Goal: Task Accomplishment & Management: Manage account settings

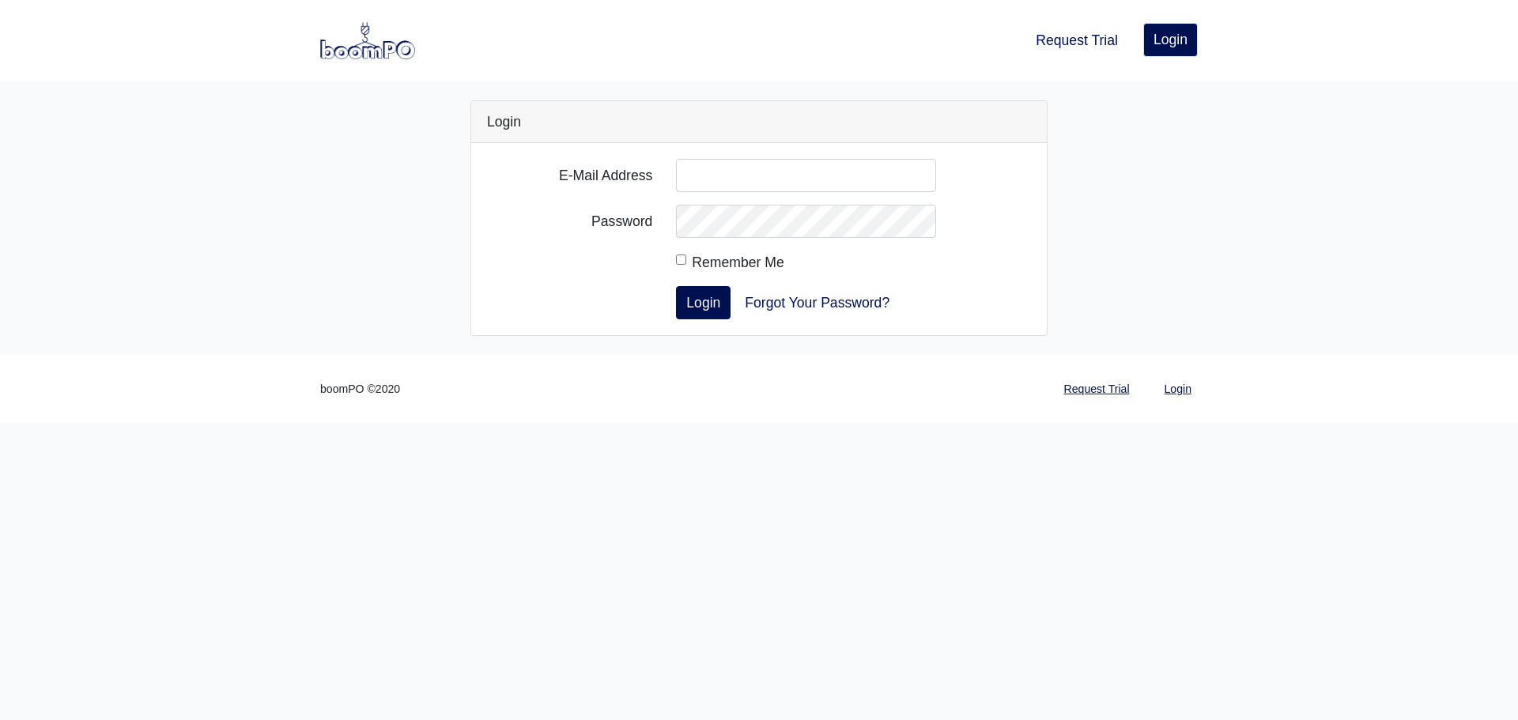
type input "[EMAIL_ADDRESS][DOMAIN_NAME]"
click at [678, 266] on div "Remember Me" at bounding box center [806, 262] width 260 height 22
click at [685, 257] on input "Remember Me" at bounding box center [681, 260] width 10 height 10
checkbox input "true"
click at [697, 312] on button "Login" at bounding box center [703, 302] width 55 height 33
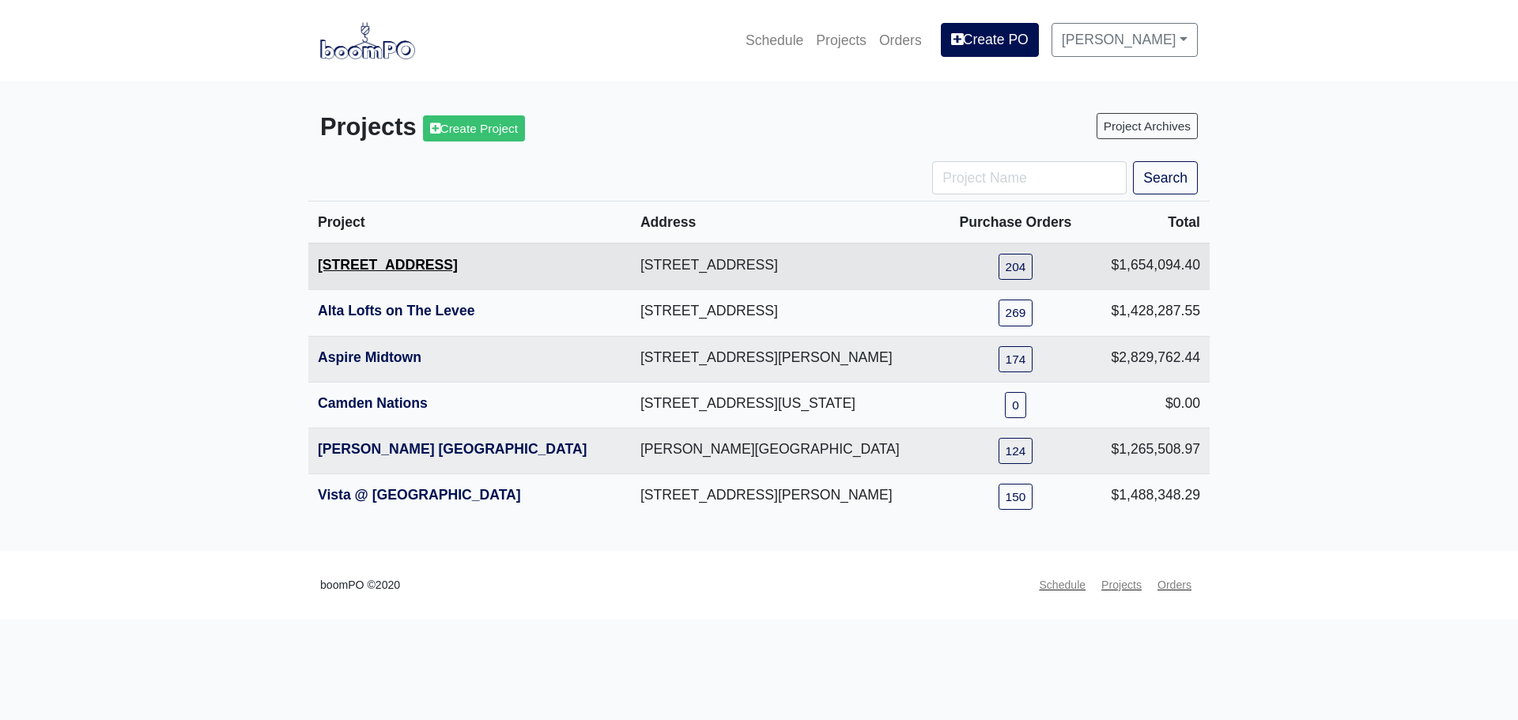
click at [380, 267] on link "[STREET_ADDRESS]" at bounding box center [388, 265] width 140 height 16
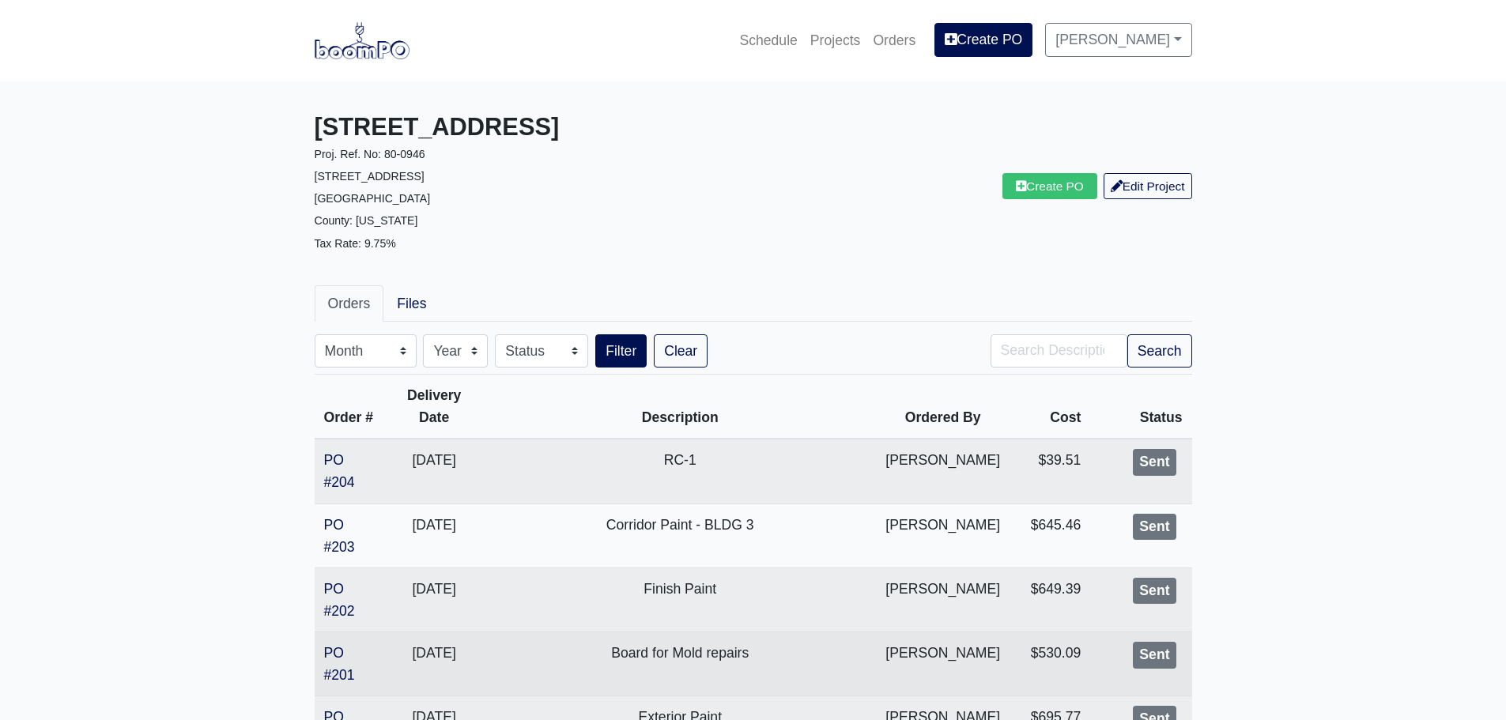
scroll to position [79, 0]
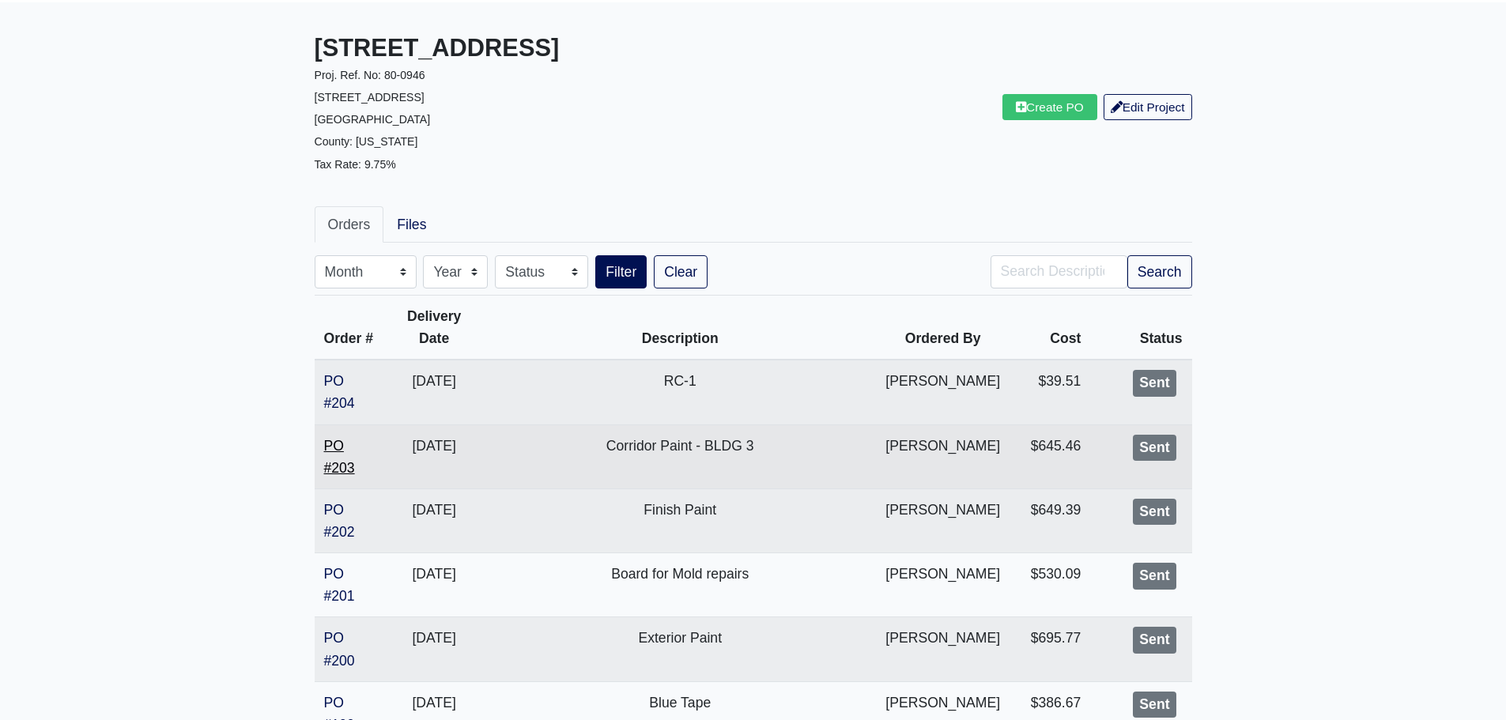
click at [343, 467] on link "PO #203" at bounding box center [339, 457] width 31 height 38
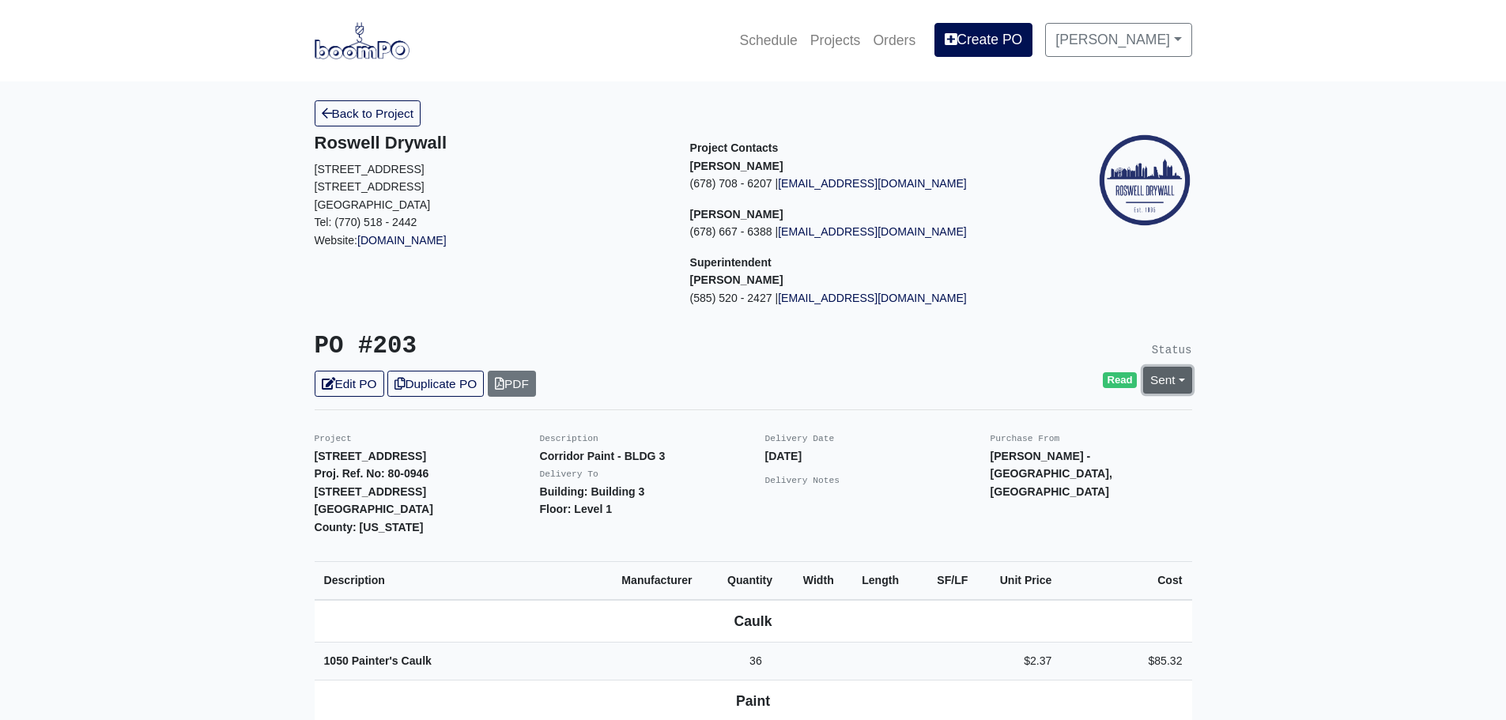
click at [1175, 381] on link "Sent" at bounding box center [1168, 380] width 49 height 26
click at [1011, 461] on link "Complete" at bounding box center [1077, 465] width 236 height 25
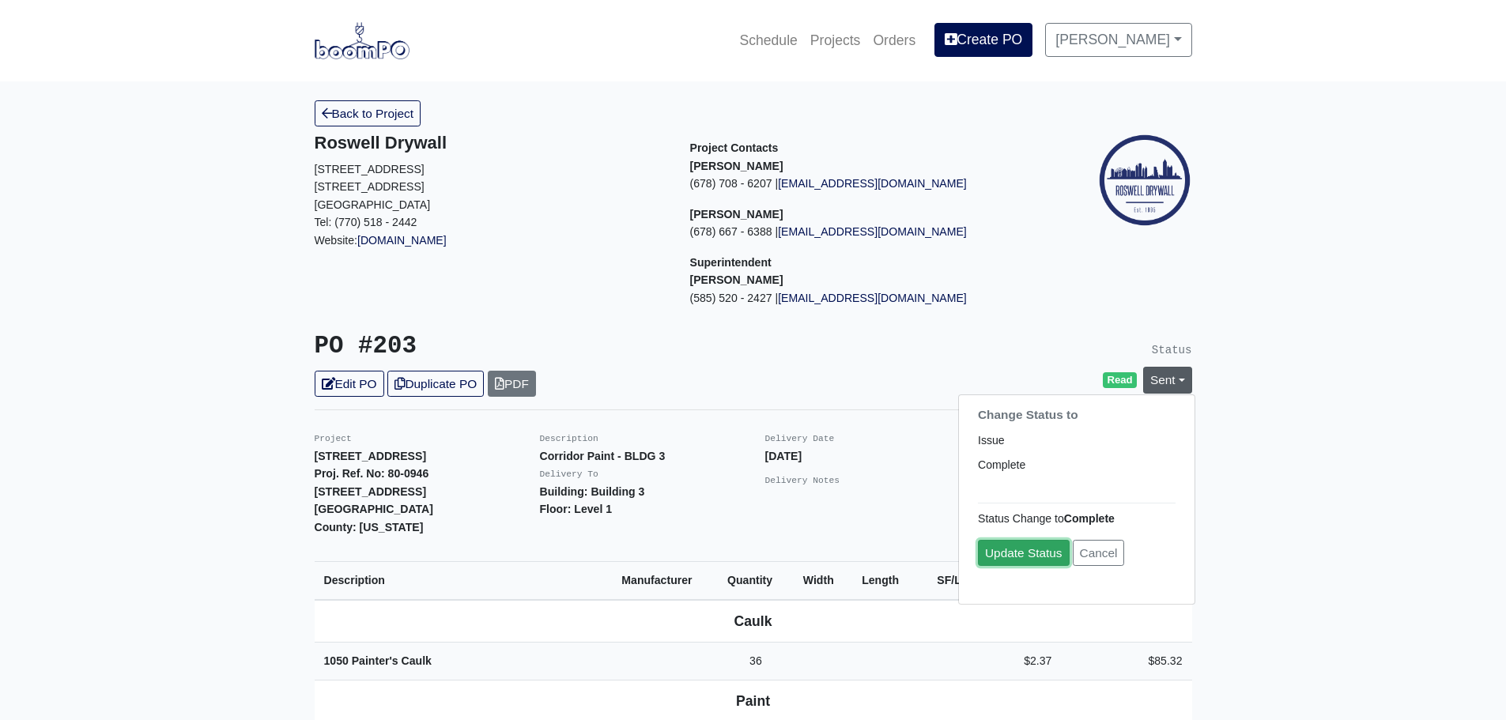
click at [1034, 556] on link "Update Status" at bounding box center [1024, 553] width 92 height 26
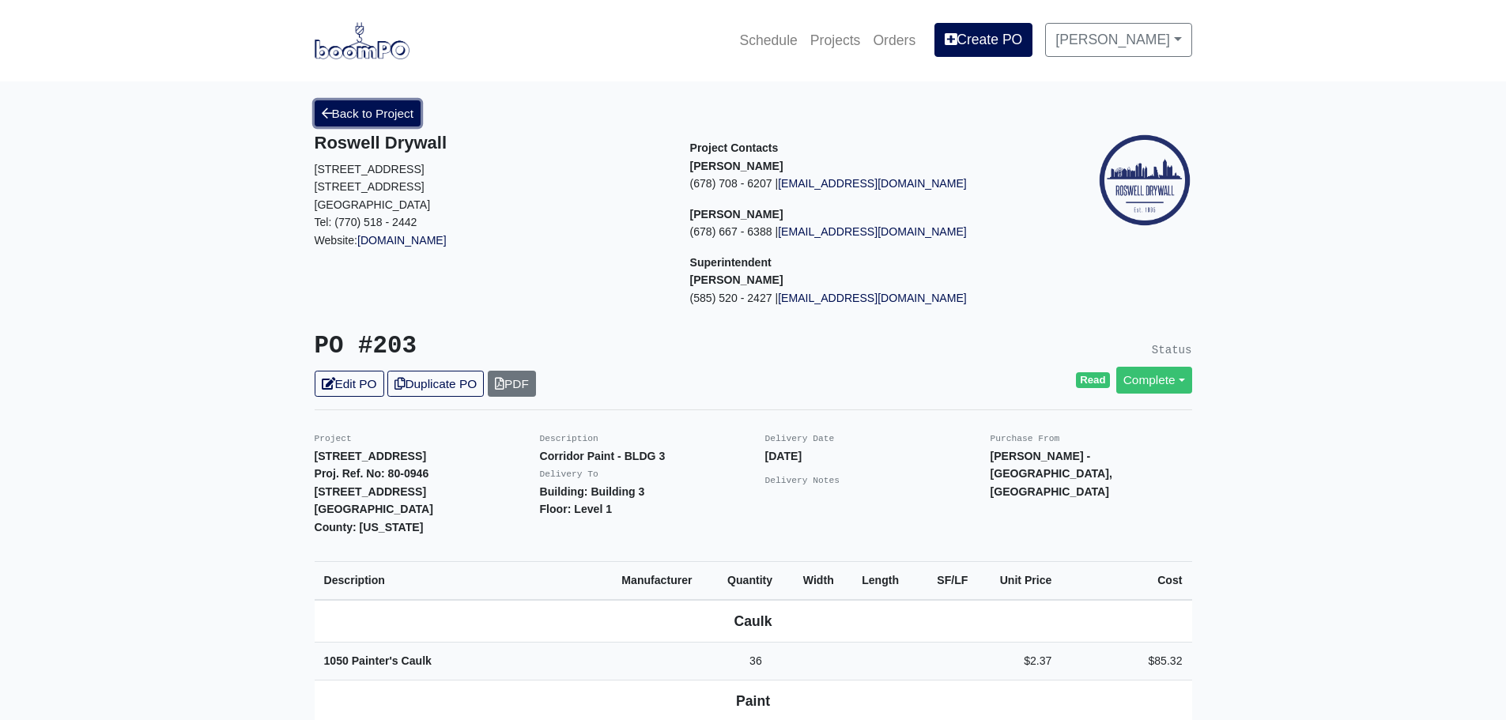
click at [365, 120] on link "Back to Project" at bounding box center [368, 113] width 107 height 26
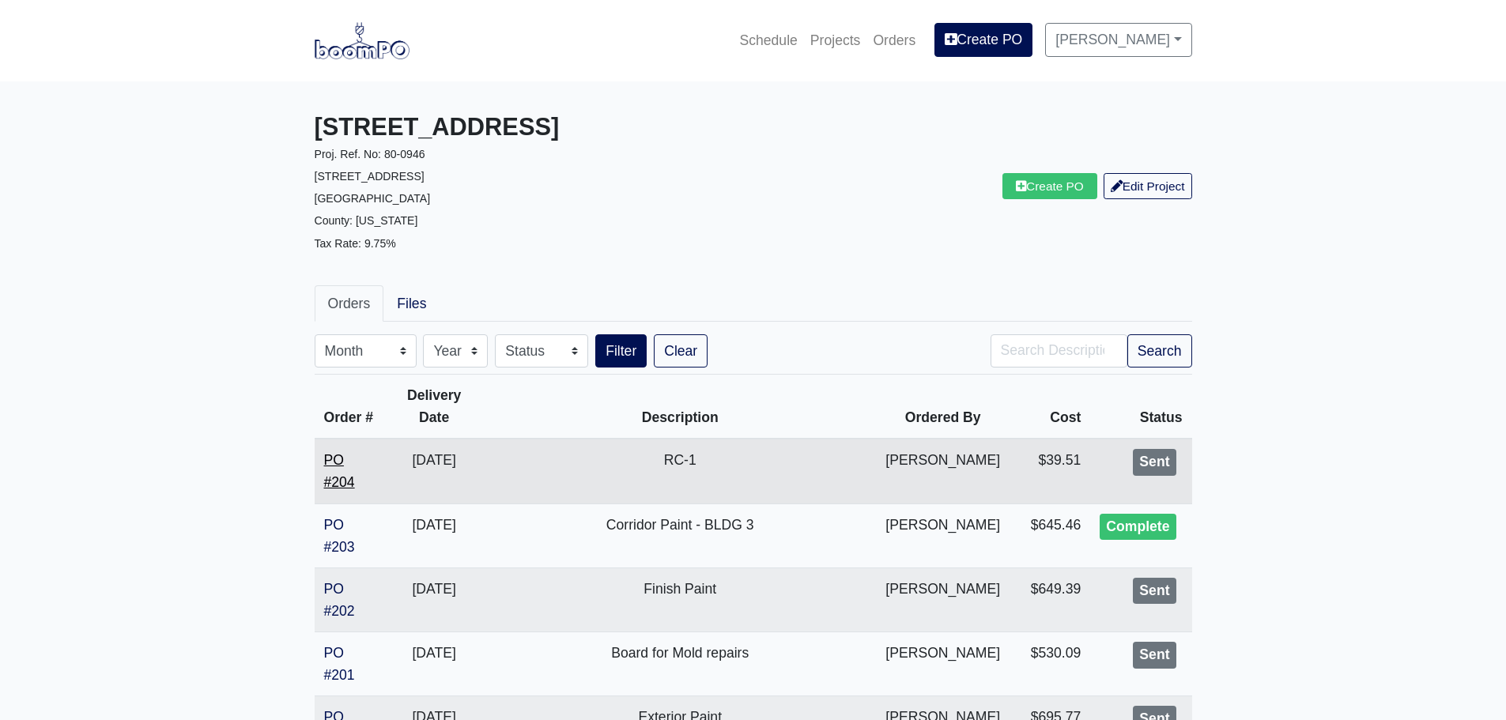
click at [331, 480] on link "PO #204" at bounding box center [339, 471] width 31 height 38
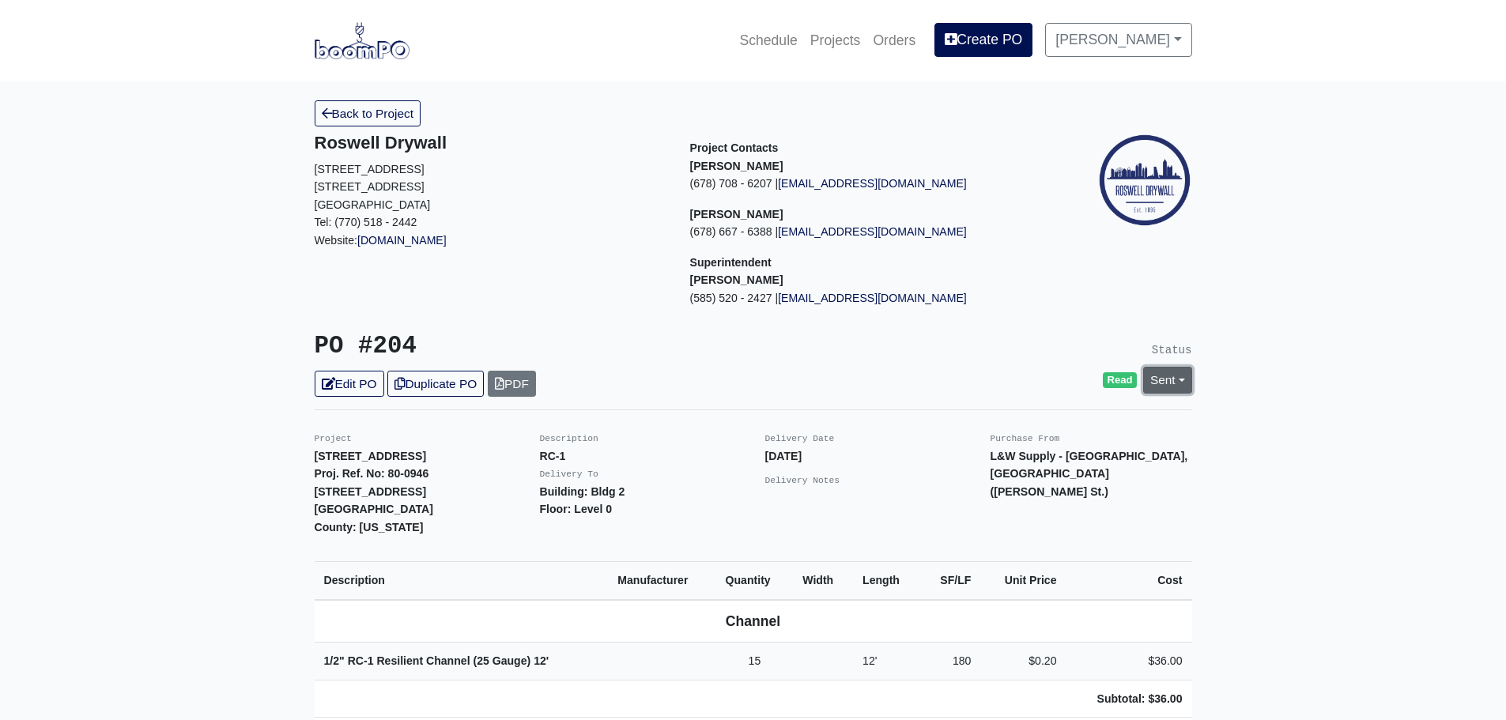
click at [1184, 384] on link "Sent" at bounding box center [1168, 380] width 49 height 26
click at [1027, 482] on div "Change Status to Issue Complete" at bounding box center [1076, 440] width 237 height 90
click at [1167, 378] on link "Sent" at bounding box center [1168, 380] width 49 height 26
click at [997, 468] on link "Complete" at bounding box center [1077, 465] width 236 height 25
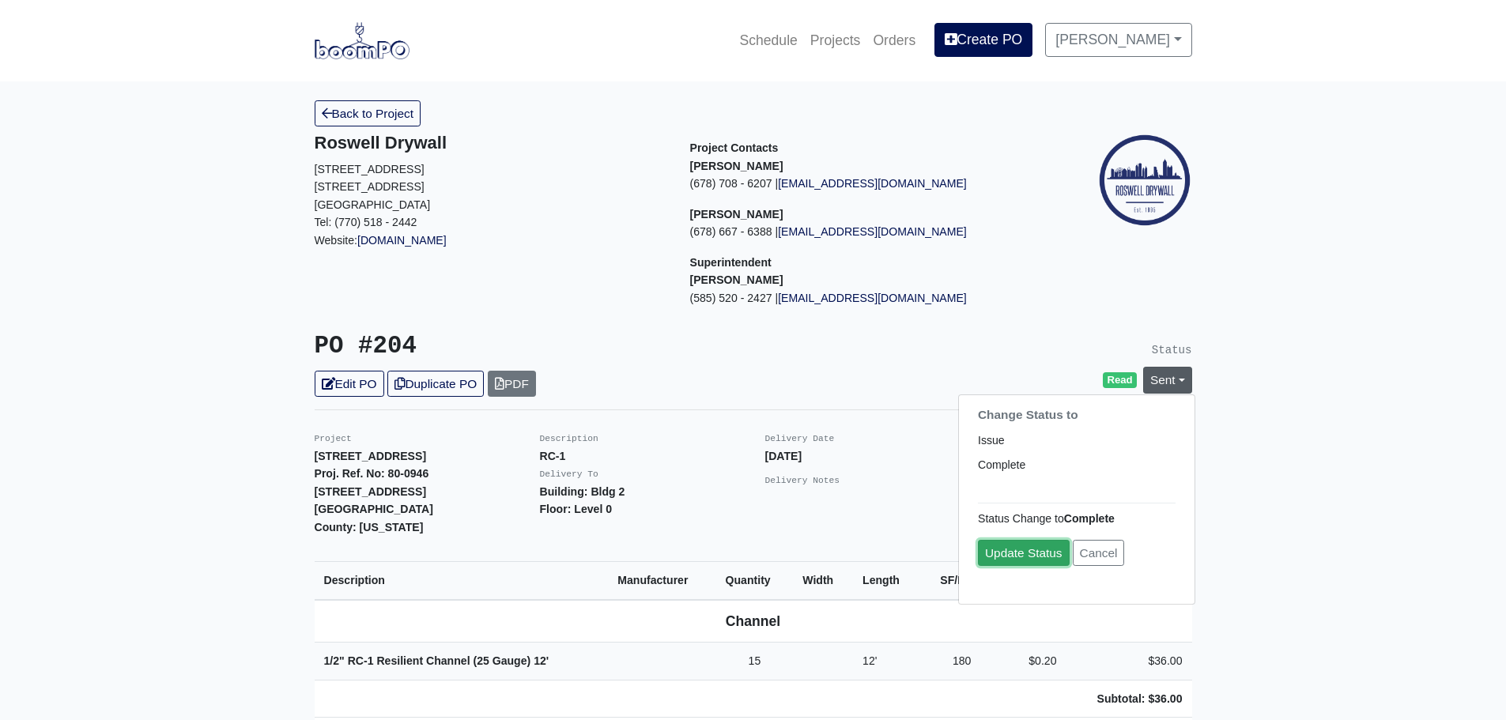
click at [1020, 550] on link "Update Status" at bounding box center [1024, 553] width 92 height 26
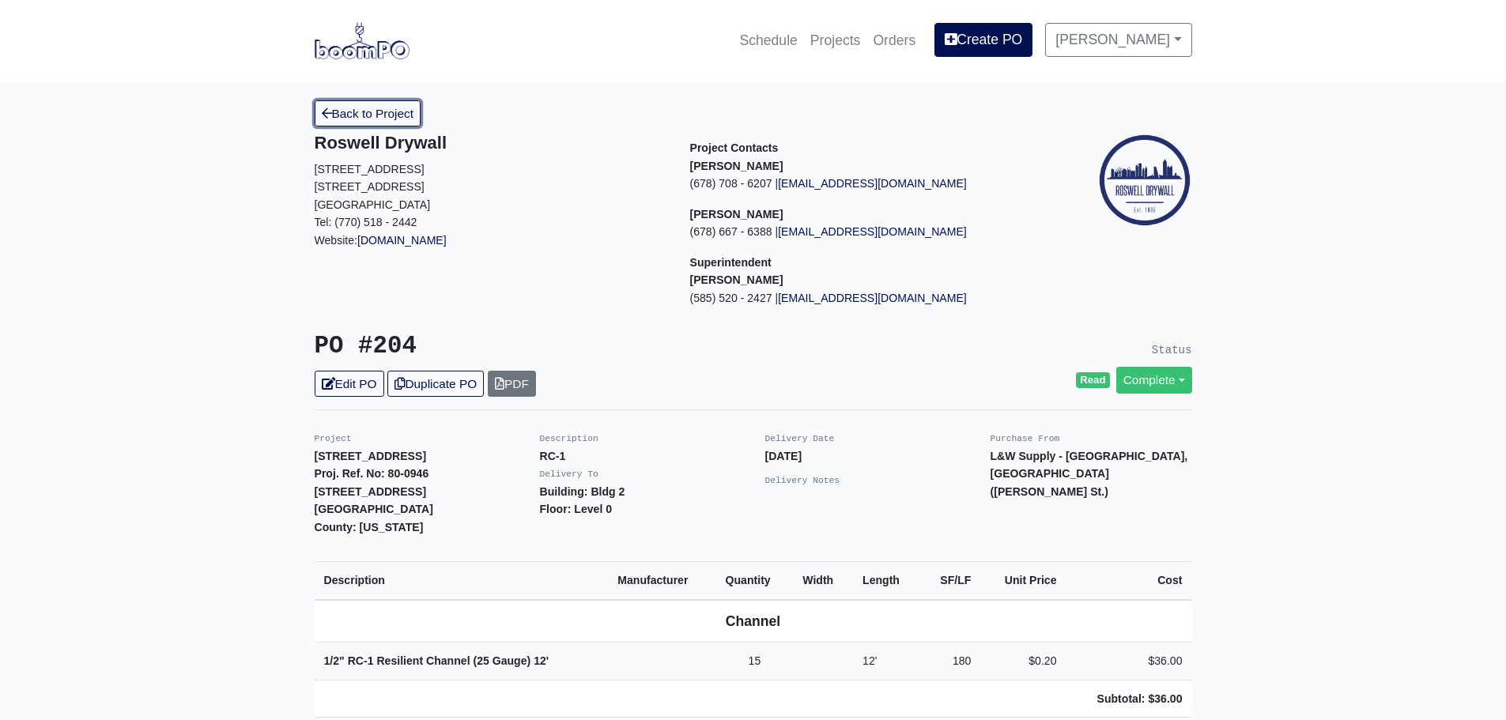
click at [364, 108] on link "Back to Project" at bounding box center [368, 113] width 107 height 26
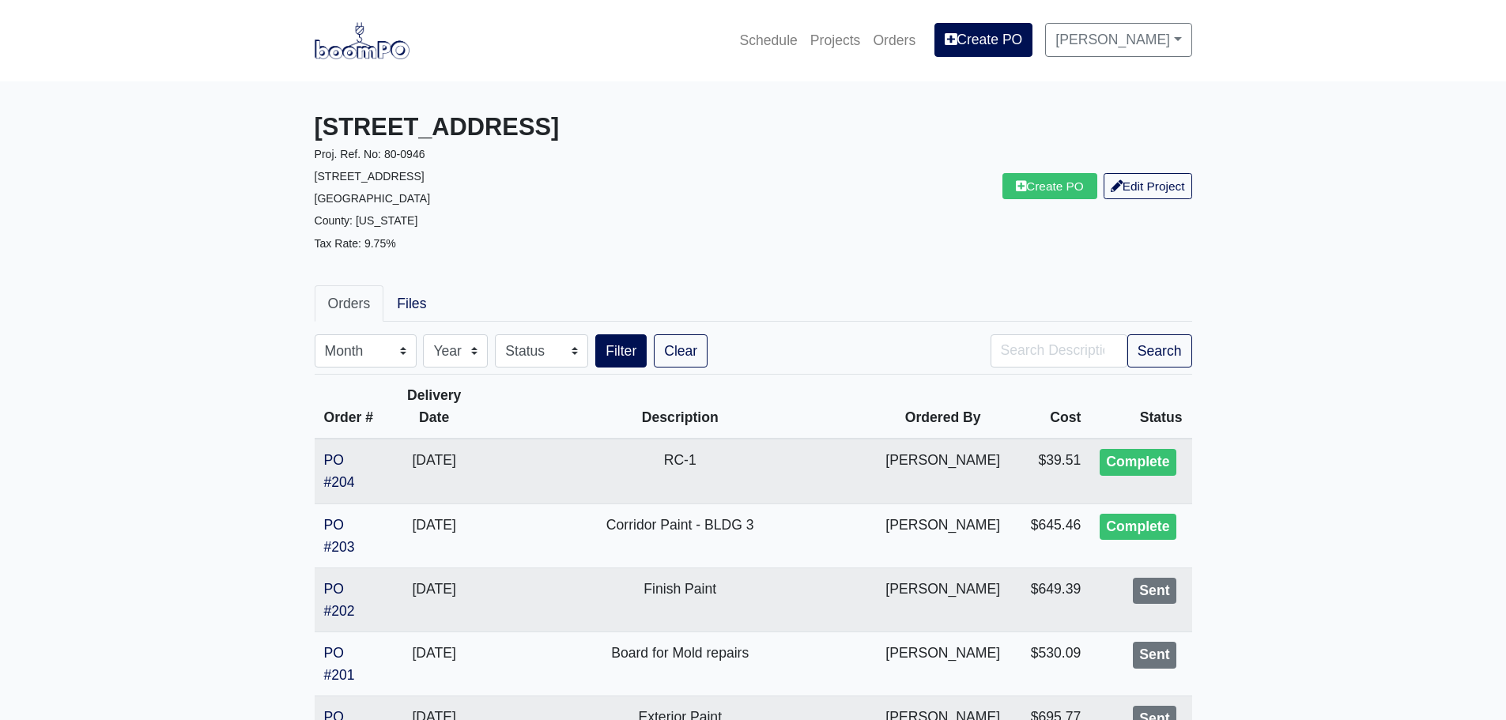
click at [335, 603] on link "PO #202" at bounding box center [339, 600] width 31 height 38
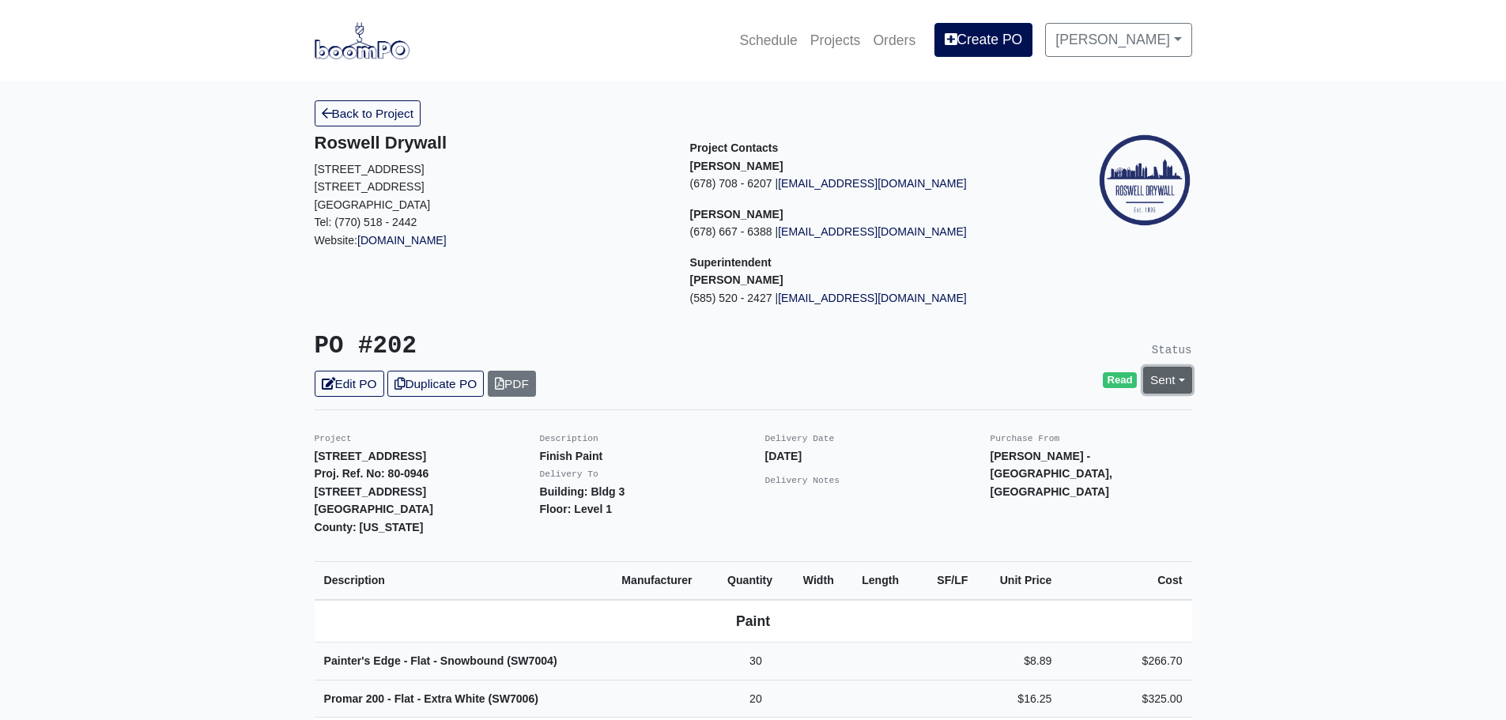
click at [1158, 372] on link "Sent" at bounding box center [1168, 380] width 49 height 26
click at [1013, 468] on link "Complete" at bounding box center [1077, 465] width 236 height 25
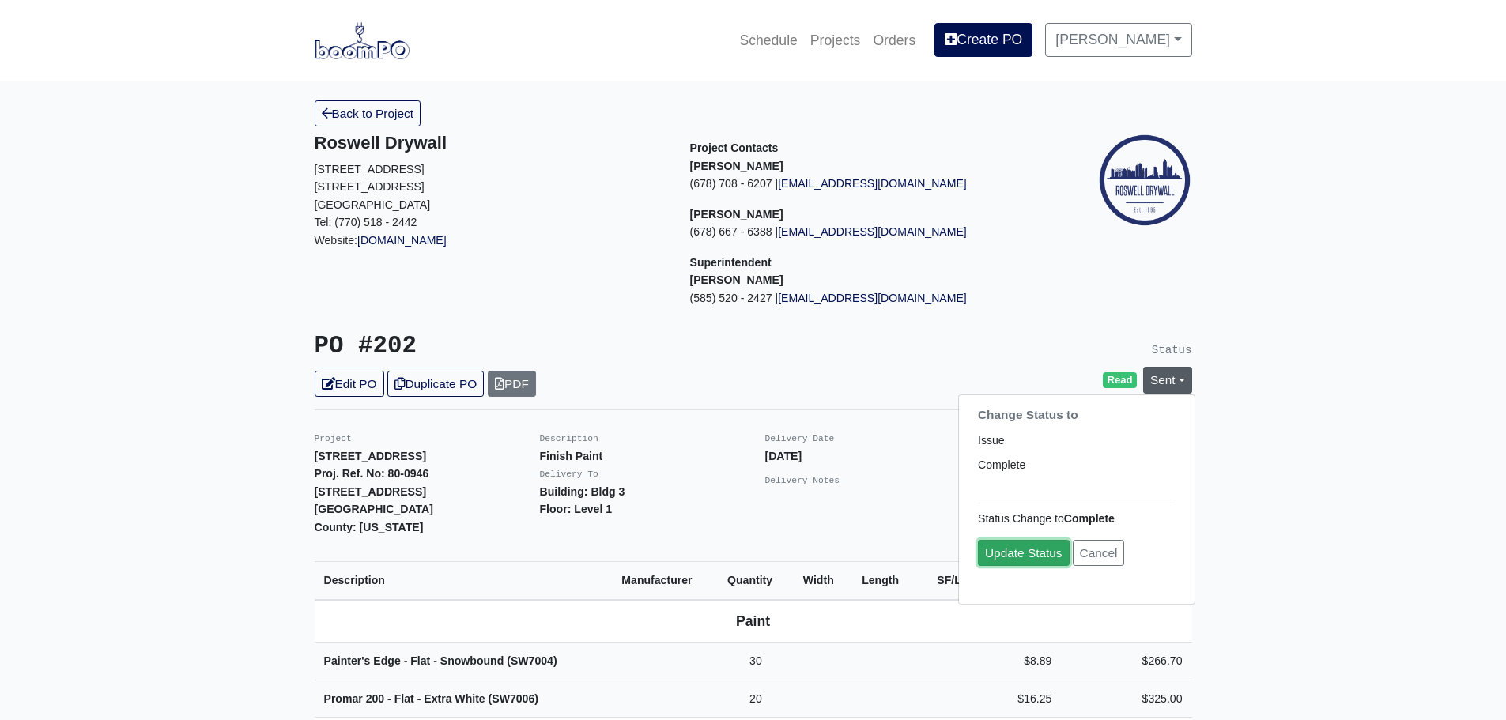
click at [1010, 549] on link "Update Status" at bounding box center [1024, 553] width 92 height 26
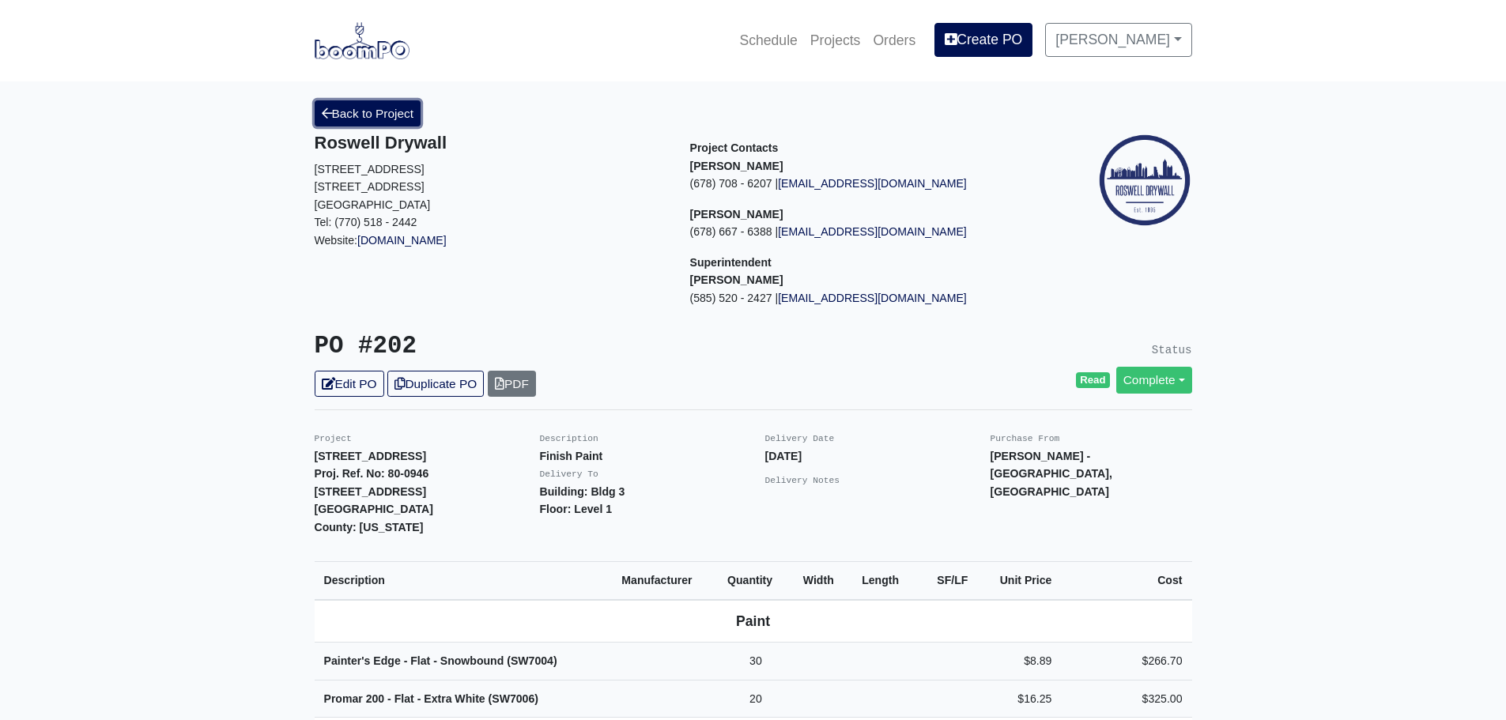
click at [338, 114] on link "Back to Project" at bounding box center [368, 113] width 107 height 26
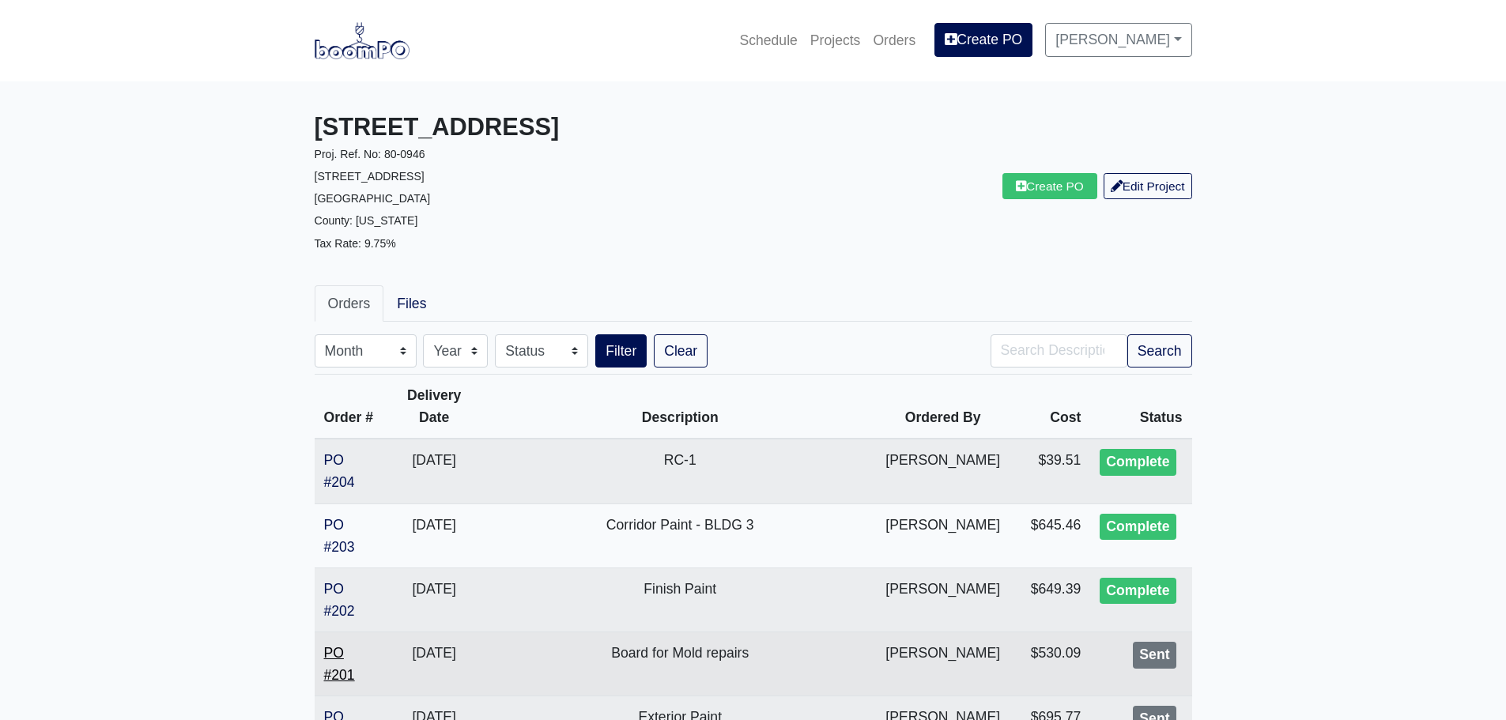
click at [338, 676] on link "PO #201" at bounding box center [339, 664] width 31 height 38
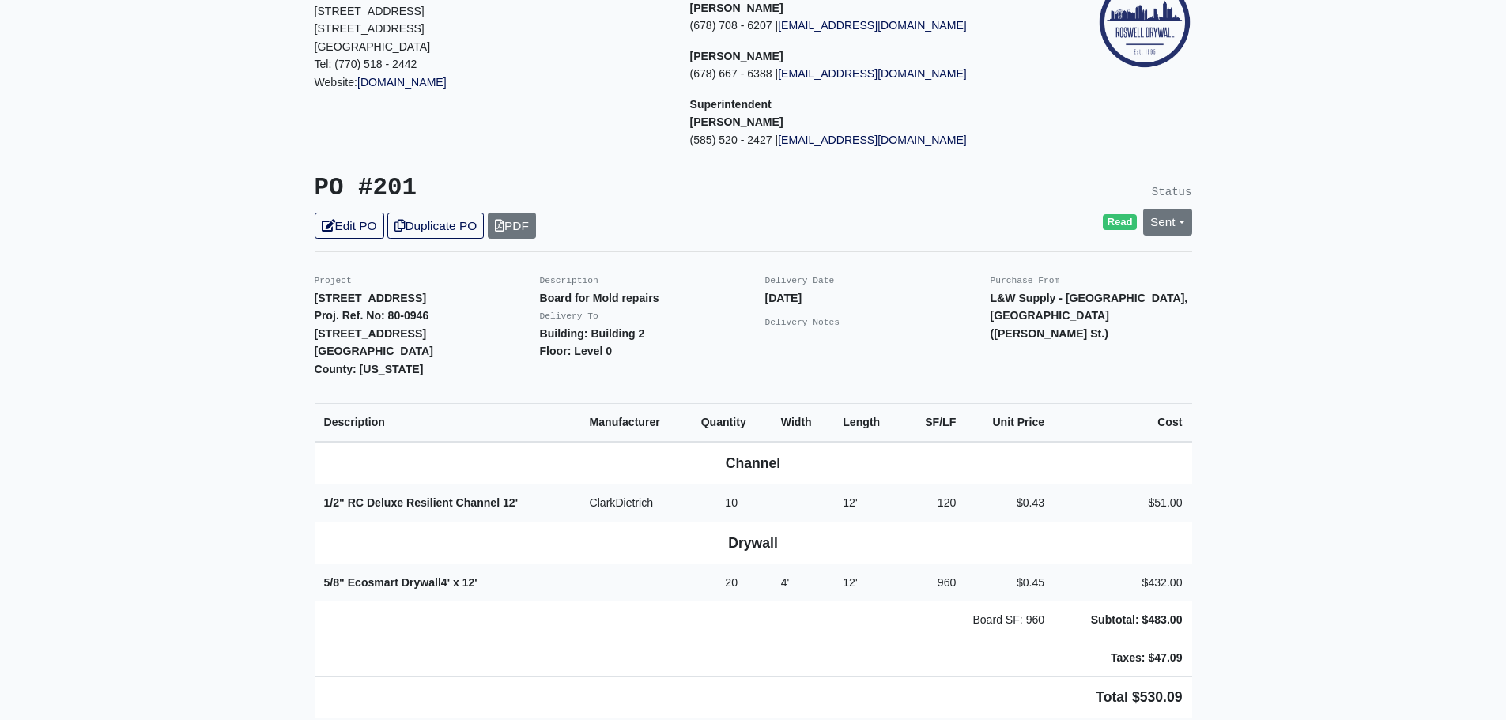
scroll to position [237, 0]
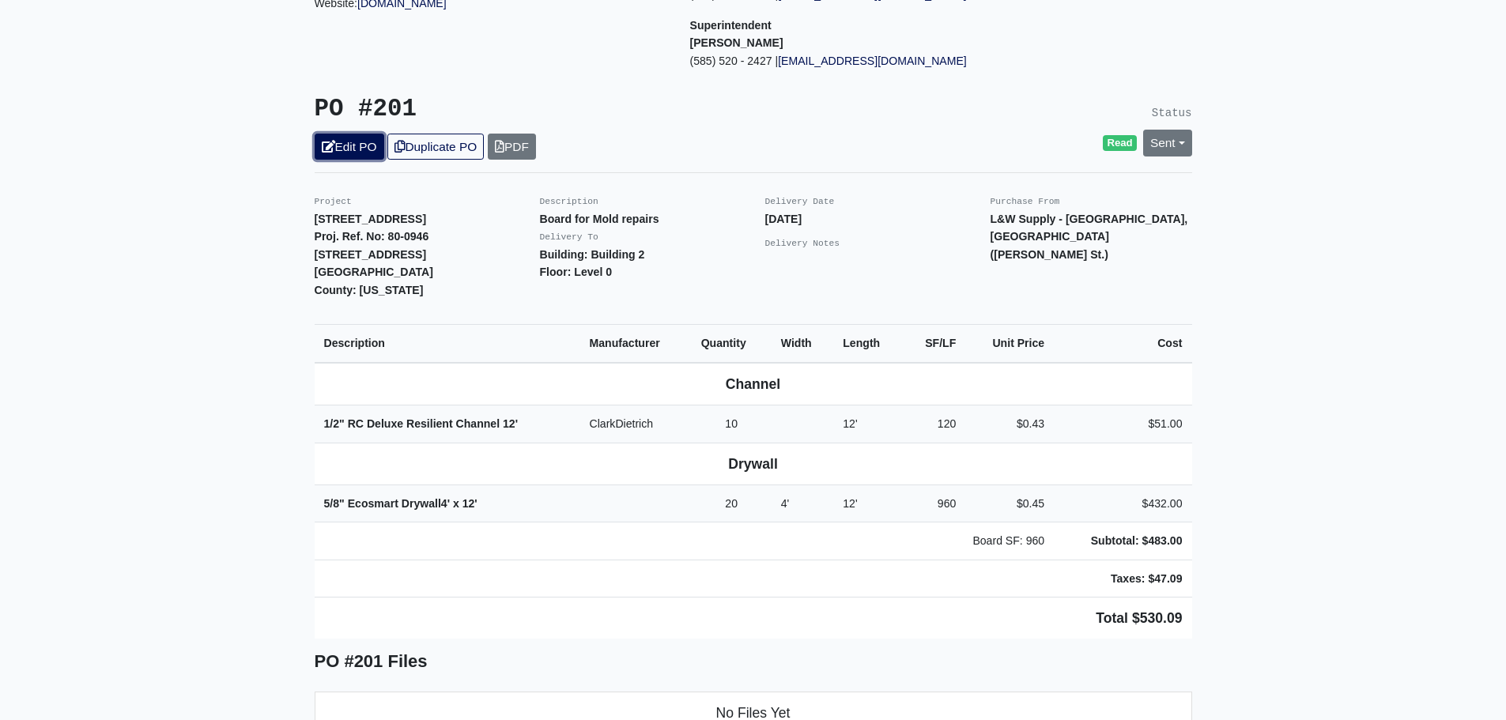
click at [350, 142] on link "Edit PO" at bounding box center [350, 147] width 70 height 26
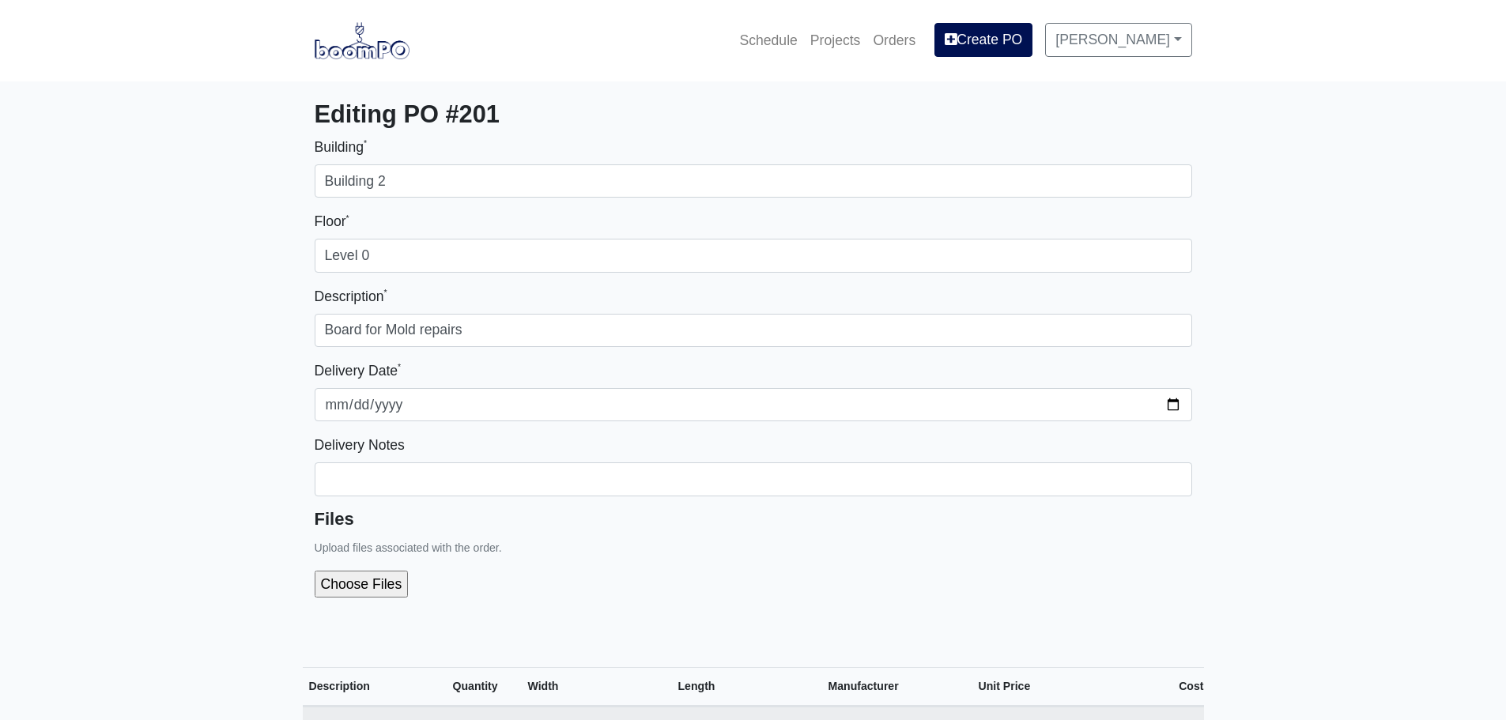
select select
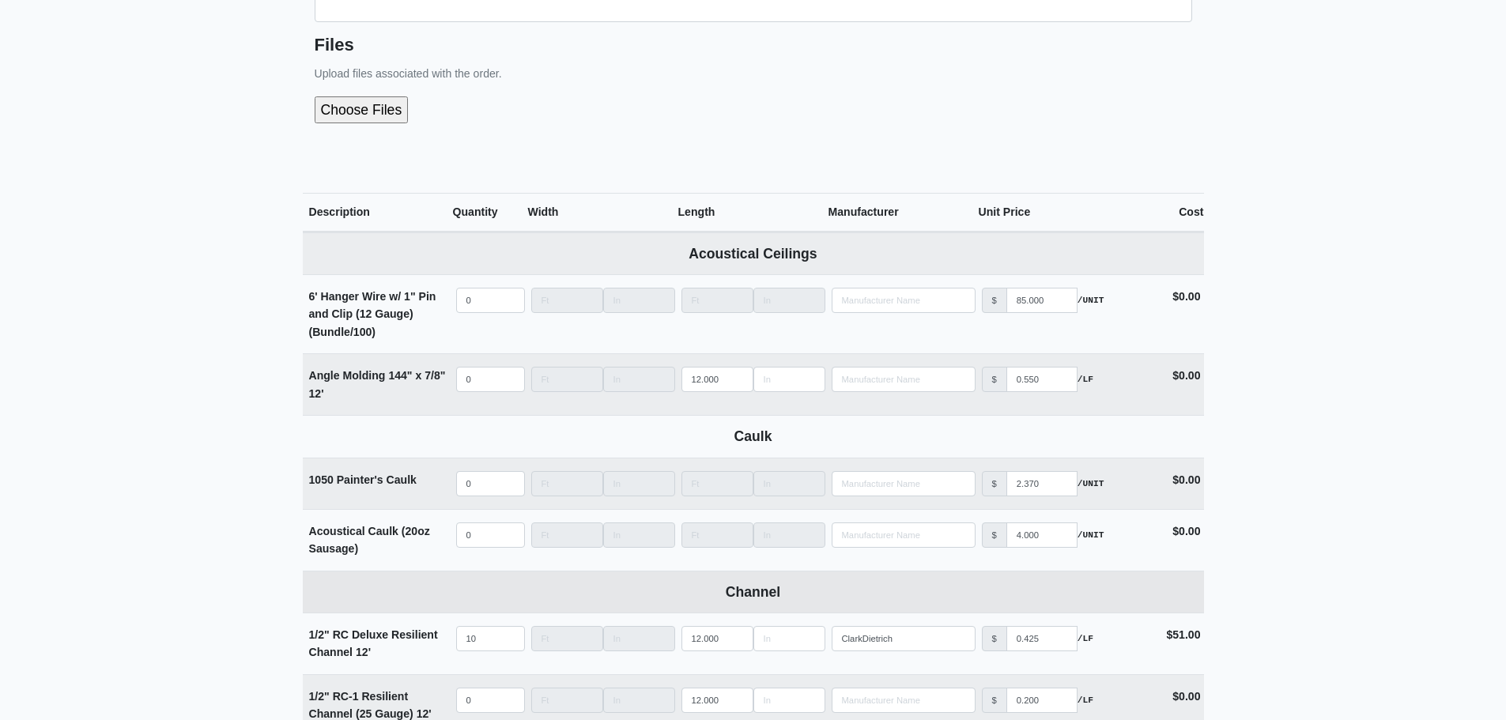
scroll to position [633, 0]
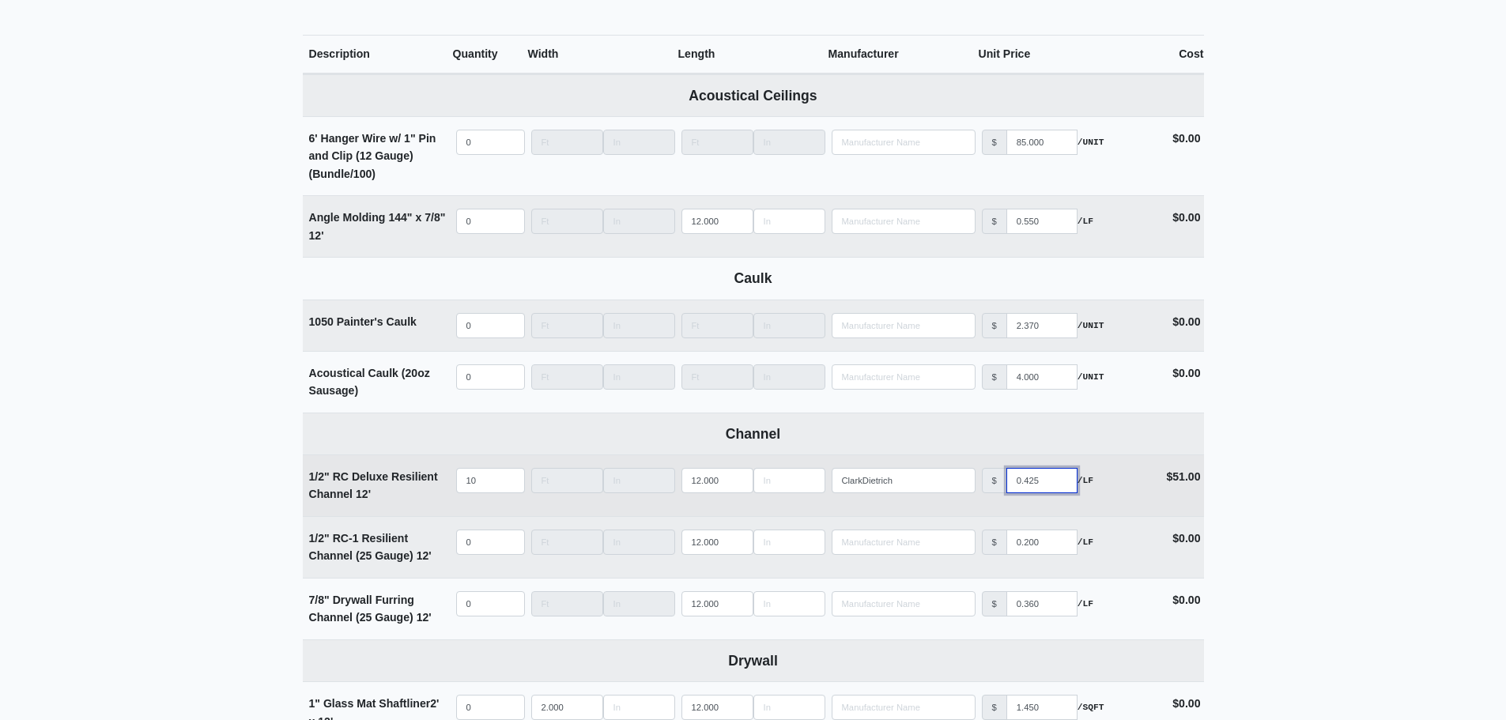
drag, startPoint x: 1045, startPoint y: 483, endPoint x: 1025, endPoint y: 489, distance: 21.3
click at [1025, 489] on input "0.425" at bounding box center [1042, 480] width 71 height 25
type input "0.3"
select select
type input "0.39"
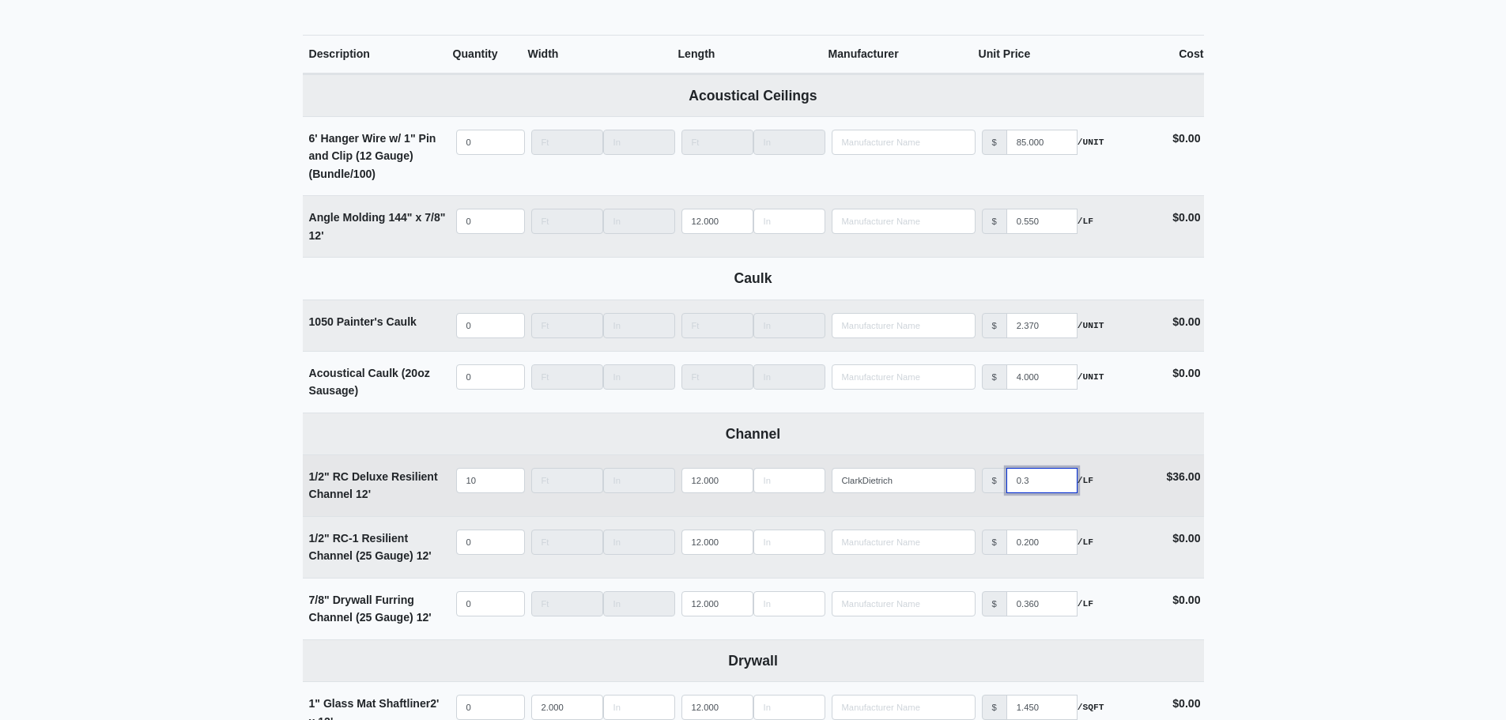
select select
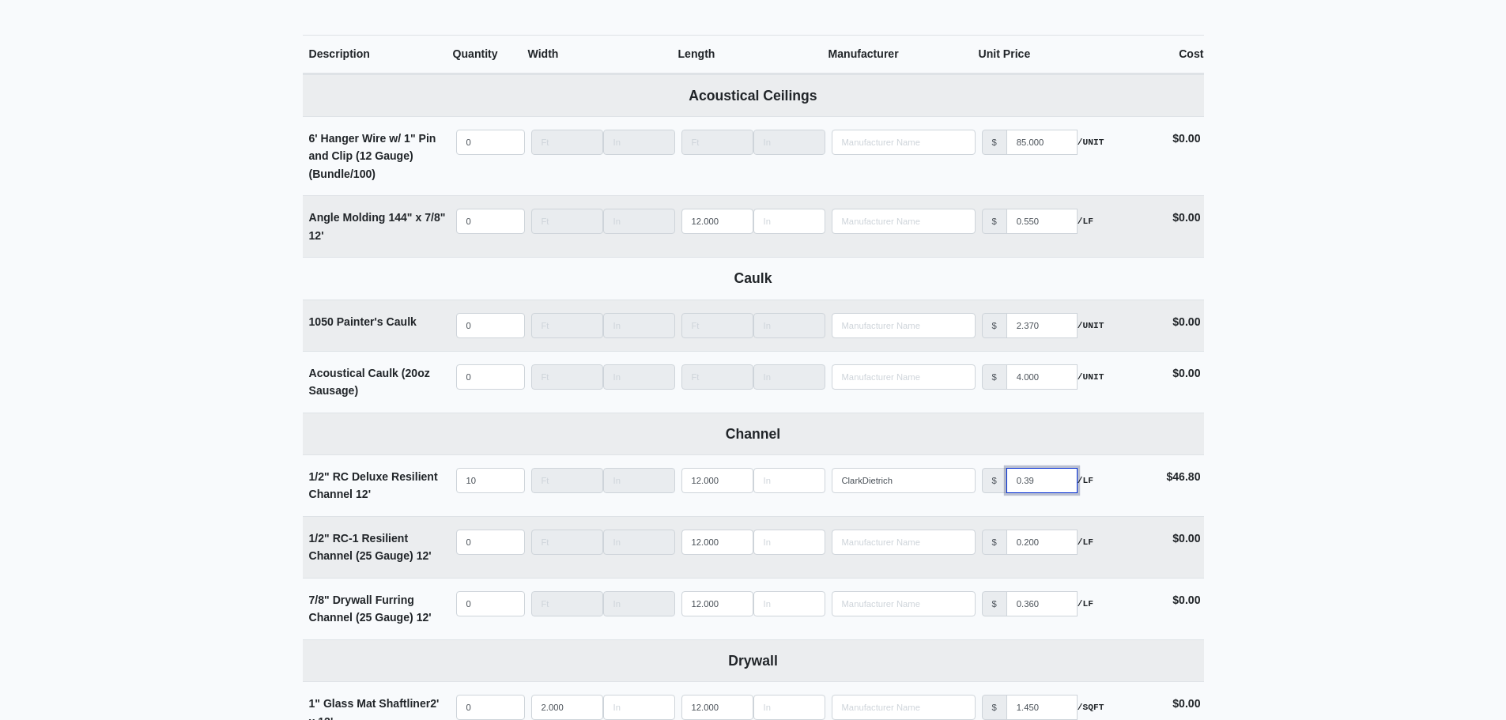
type input "0.39"
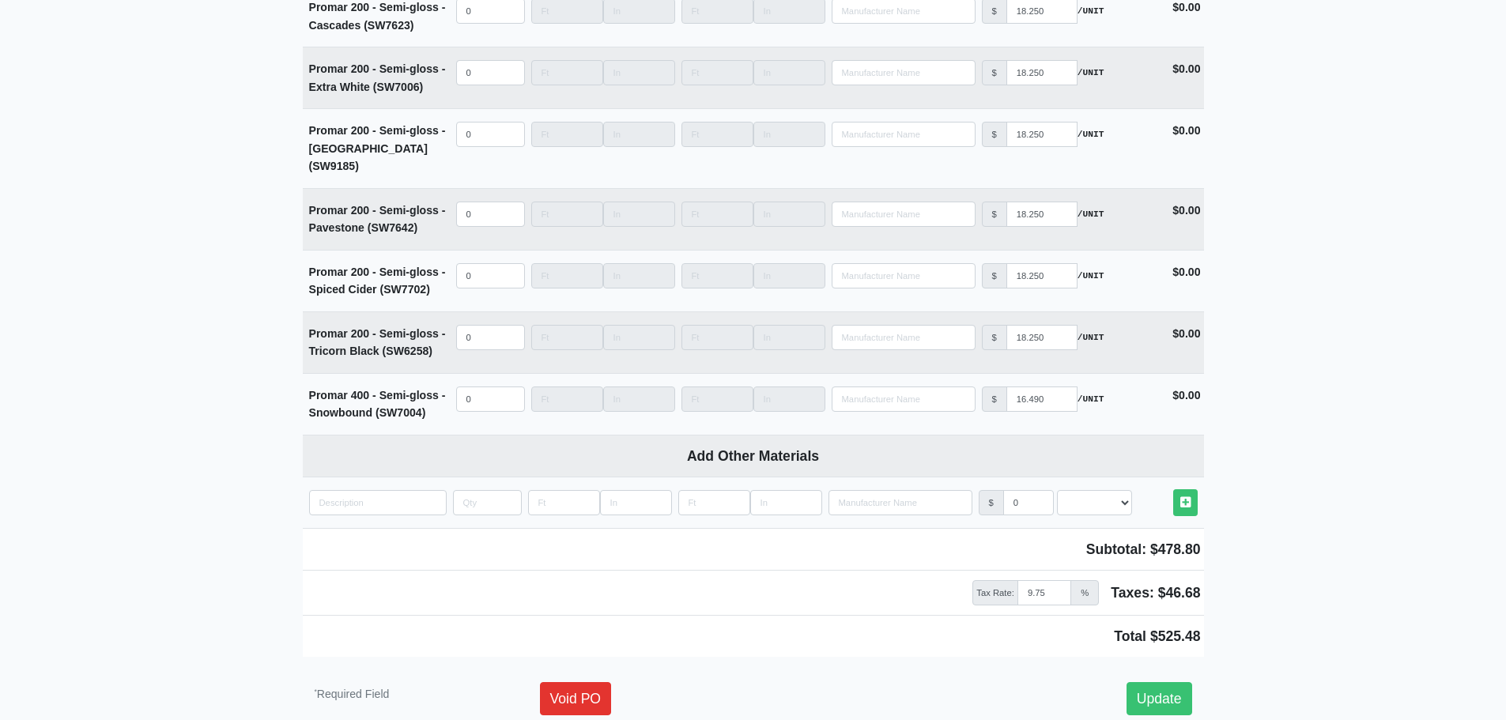
scroll to position [5852, 0]
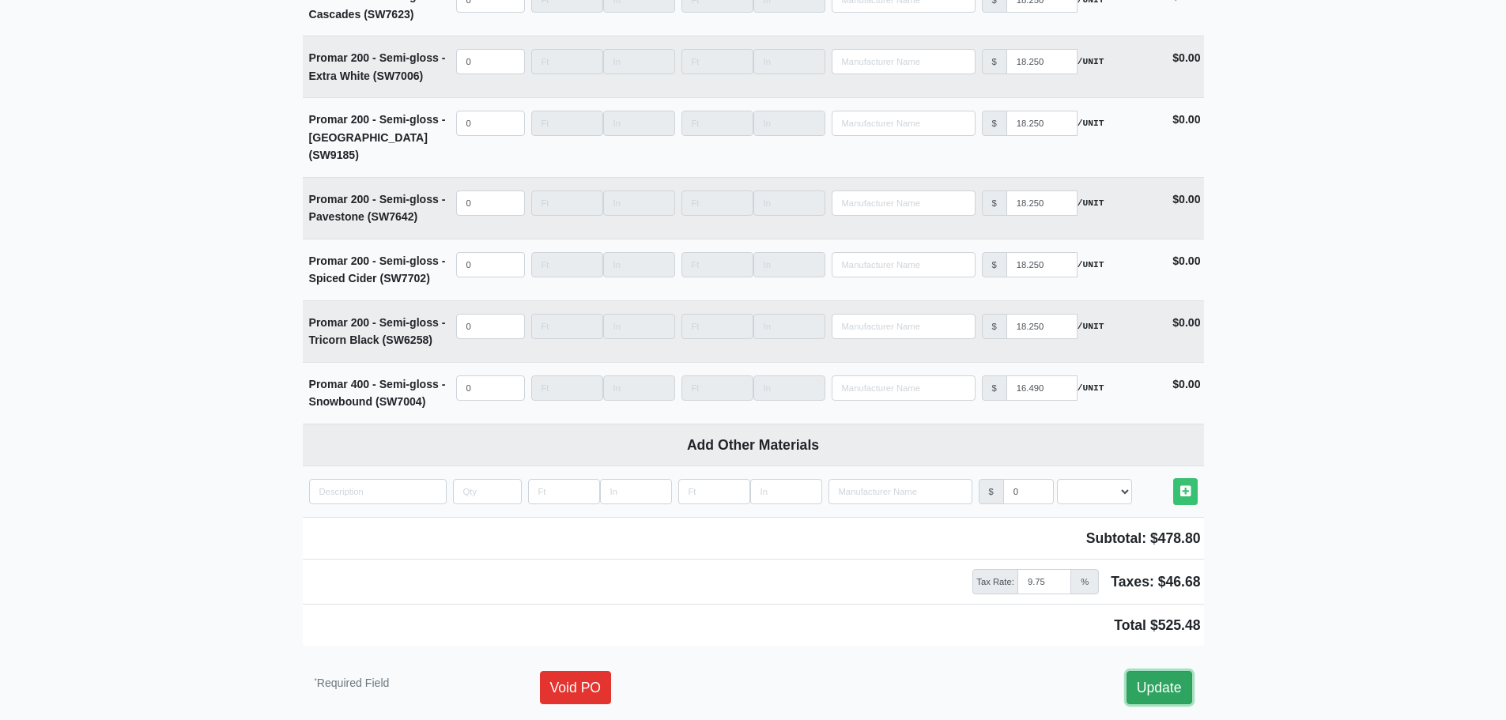
click at [1166, 671] on link "Update" at bounding box center [1160, 687] width 66 height 33
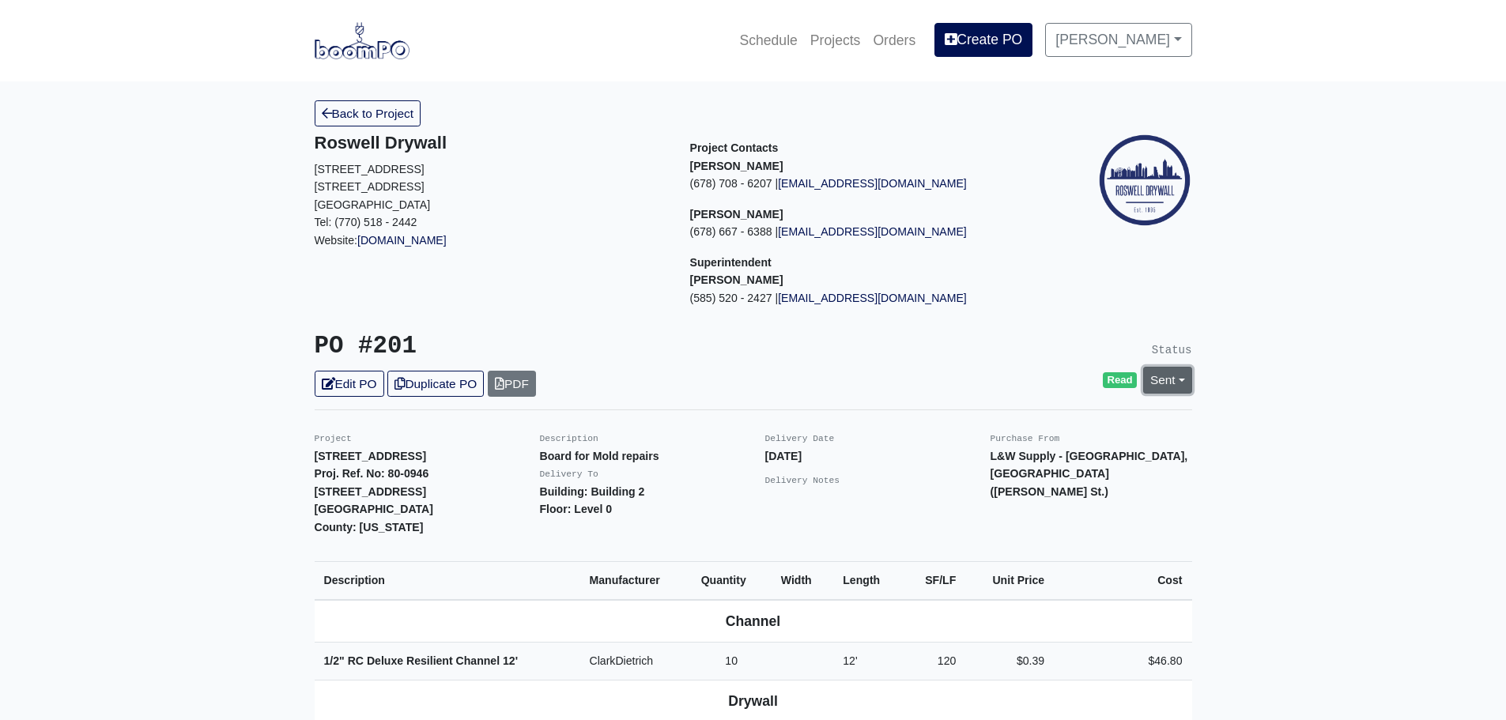
click at [1171, 383] on link "Sent" at bounding box center [1168, 380] width 49 height 26
click at [1018, 462] on link "Complete" at bounding box center [1077, 465] width 236 height 25
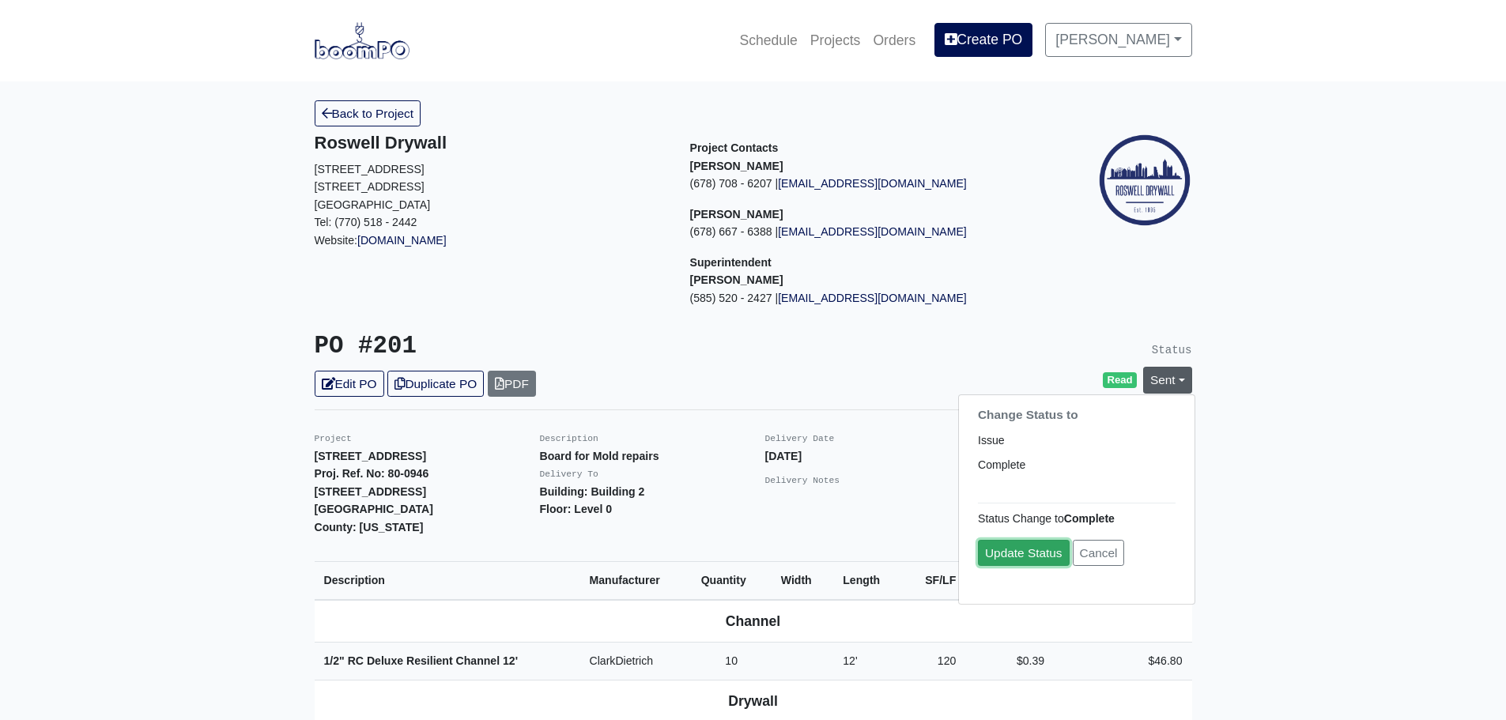
click at [1001, 553] on link "Update Status" at bounding box center [1024, 553] width 92 height 26
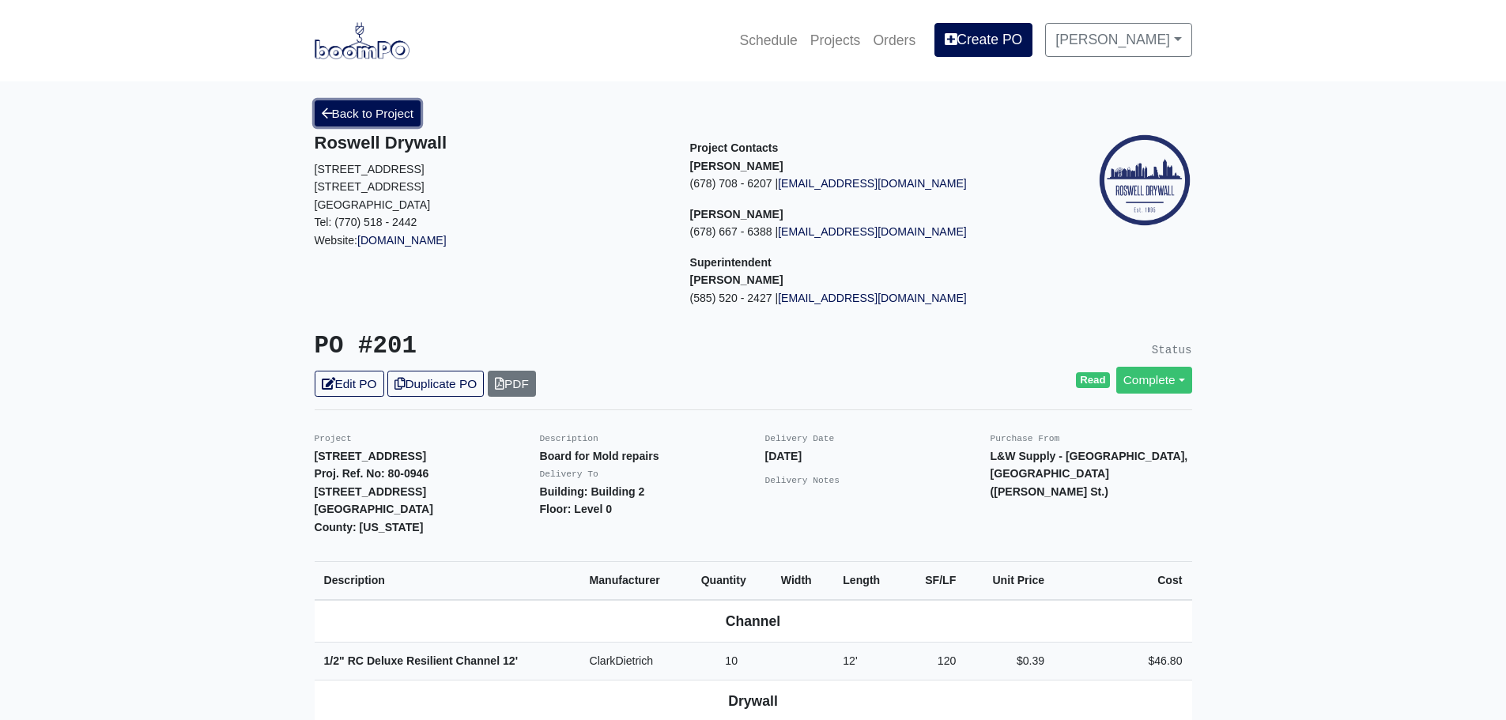
click at [362, 118] on link "Back to Project" at bounding box center [368, 113] width 107 height 26
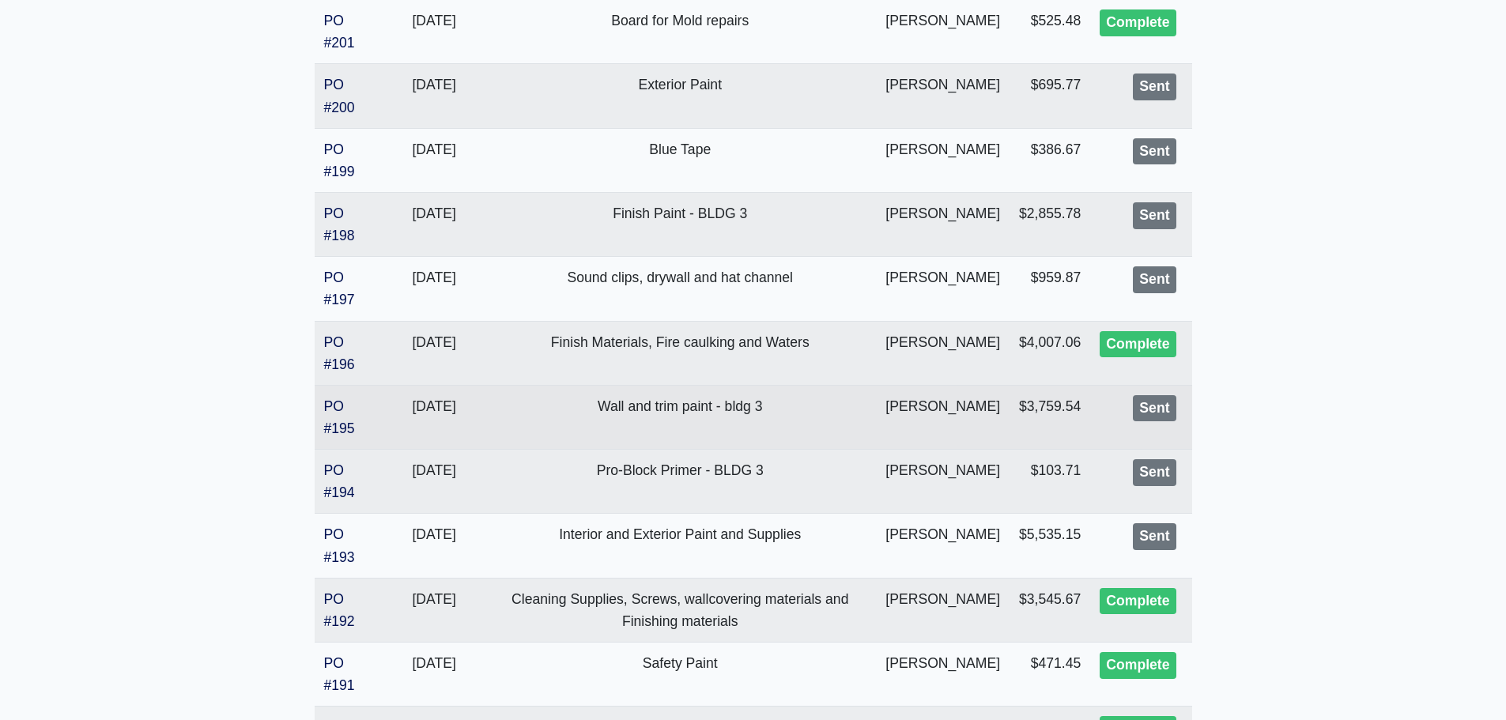
scroll to position [474, 0]
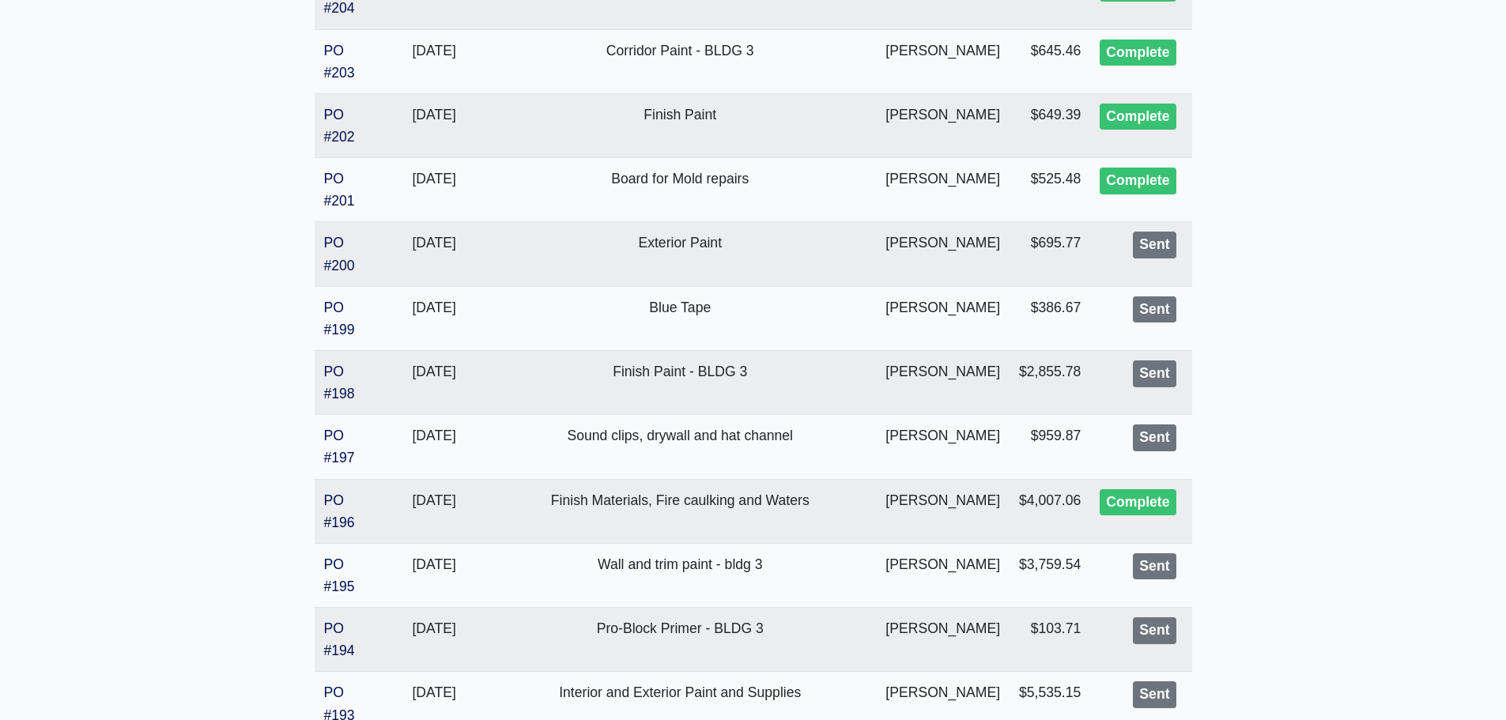
click at [1055, 261] on td "$695.77" at bounding box center [1050, 254] width 81 height 64
click at [347, 265] on link "PO #200" at bounding box center [339, 254] width 31 height 38
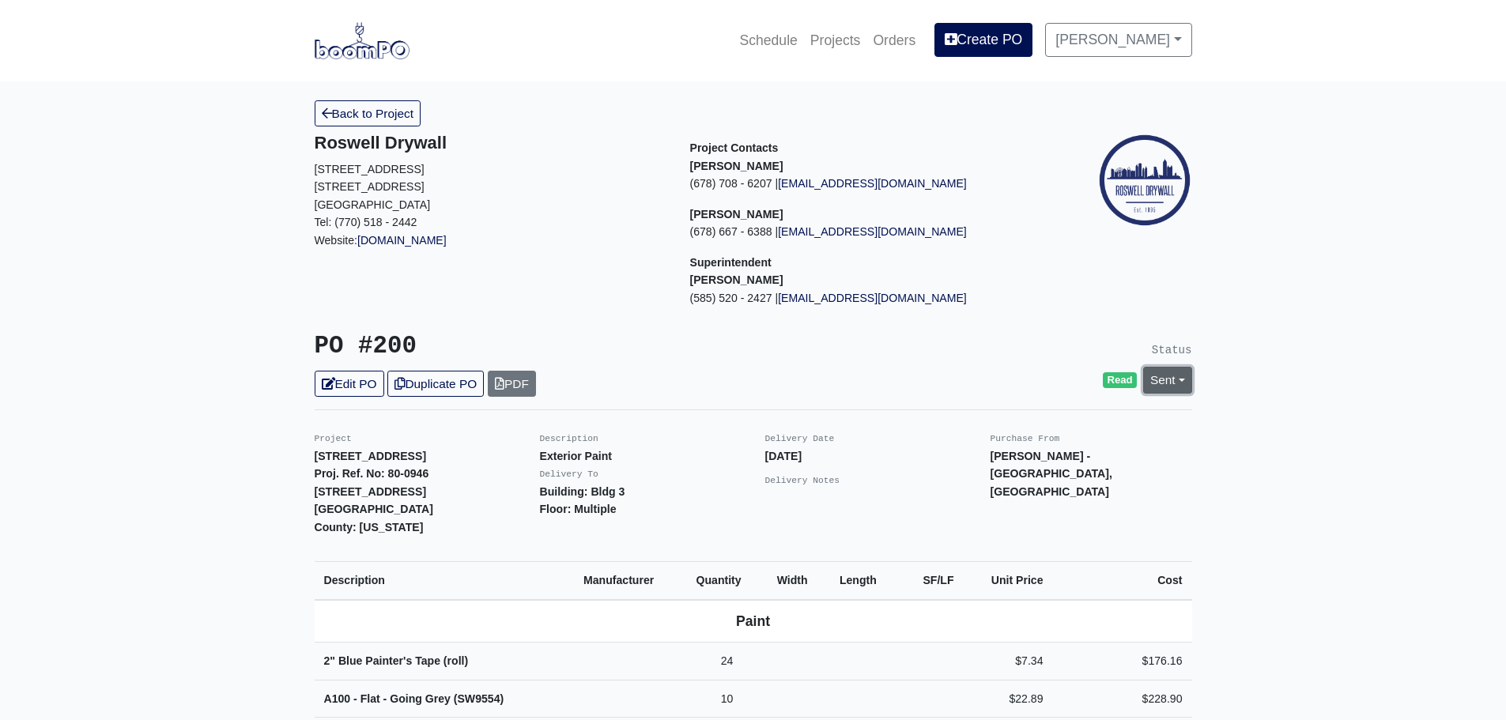
click at [1178, 387] on link "Sent" at bounding box center [1168, 380] width 49 height 26
click at [1008, 468] on link "Complete" at bounding box center [1077, 465] width 236 height 25
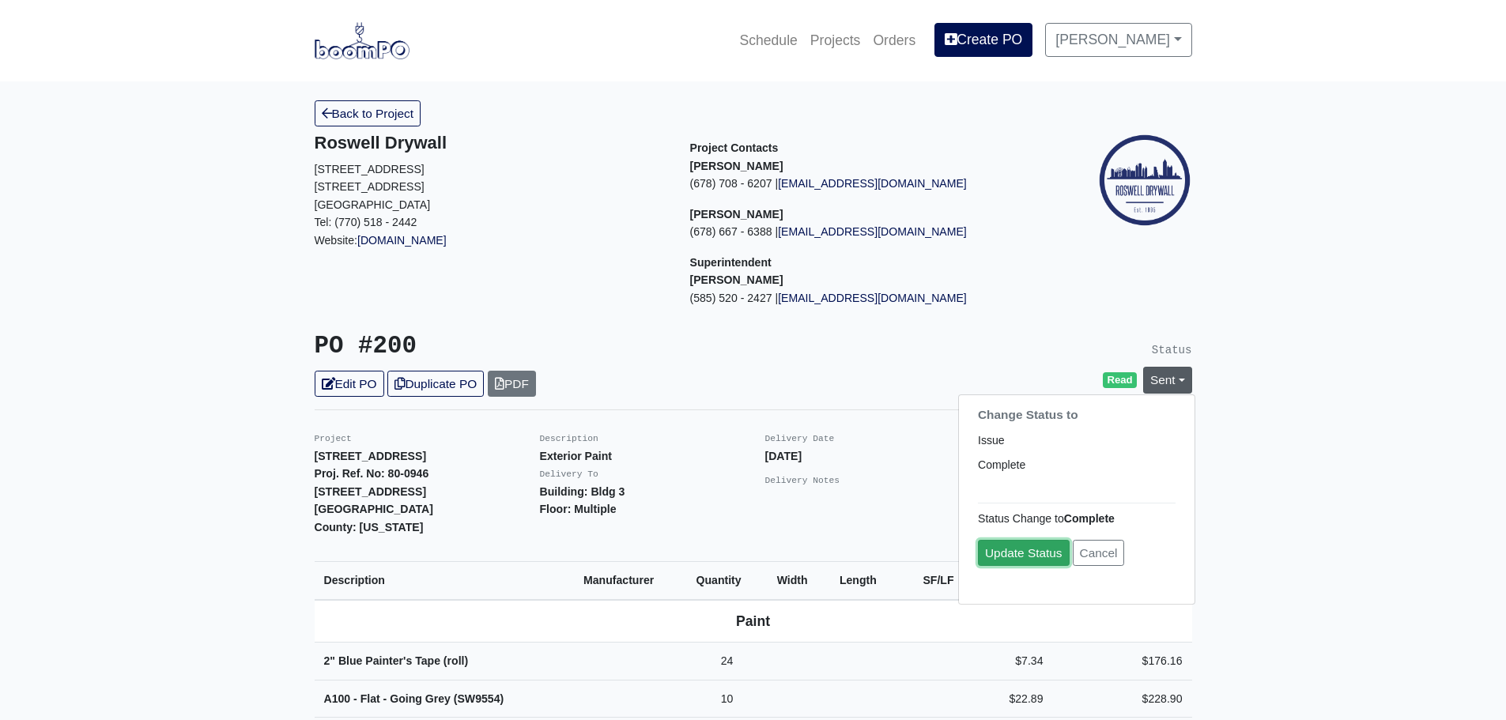
click at [1003, 554] on link "Update Status" at bounding box center [1024, 553] width 92 height 26
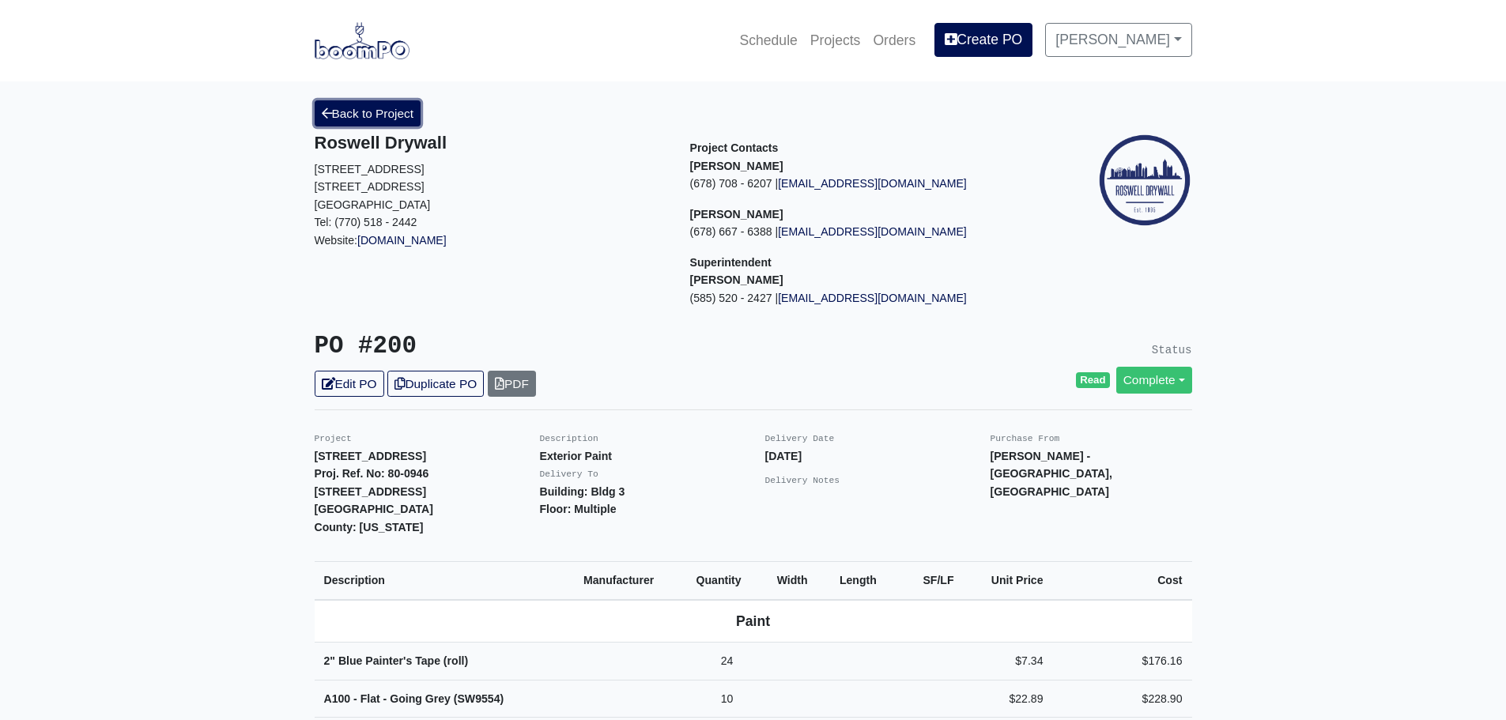
click at [380, 113] on link "Back to Project" at bounding box center [368, 113] width 107 height 26
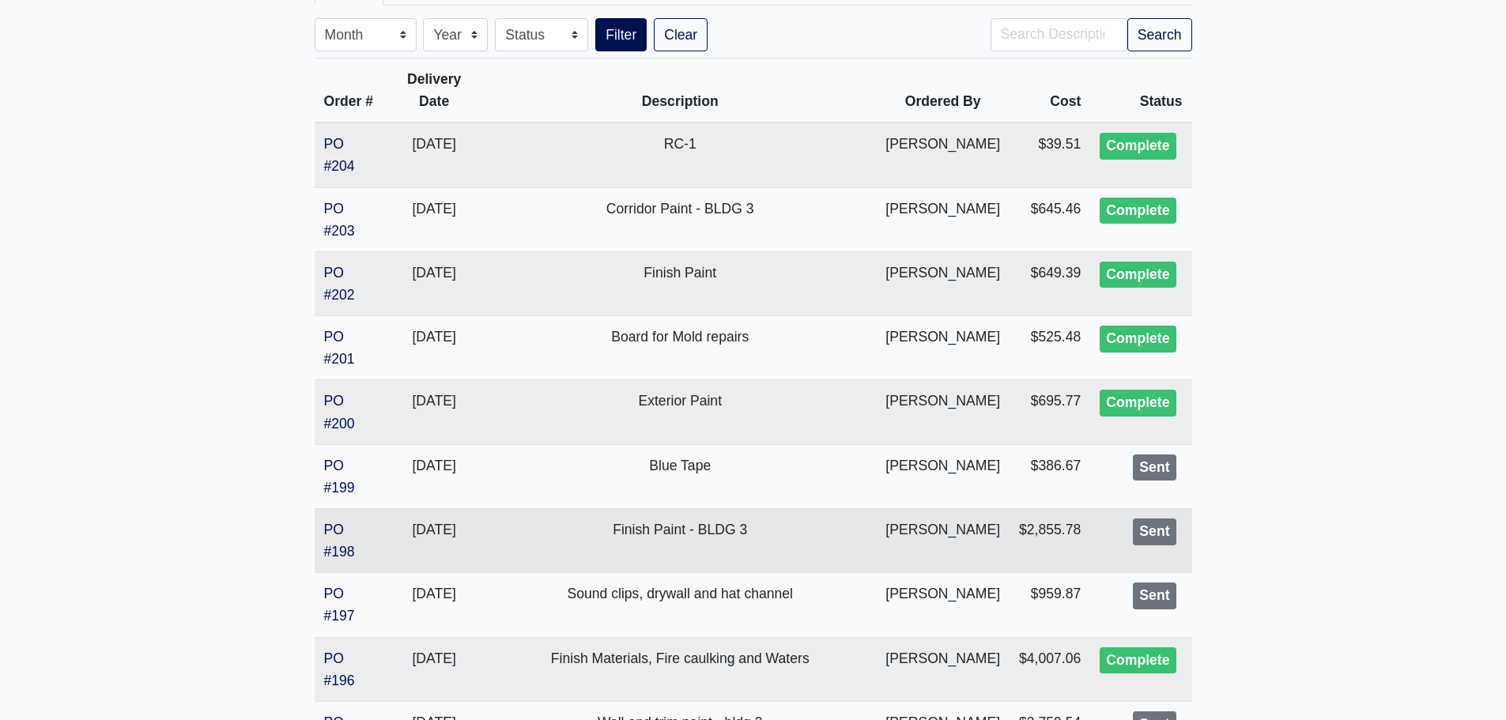
scroll to position [474, 0]
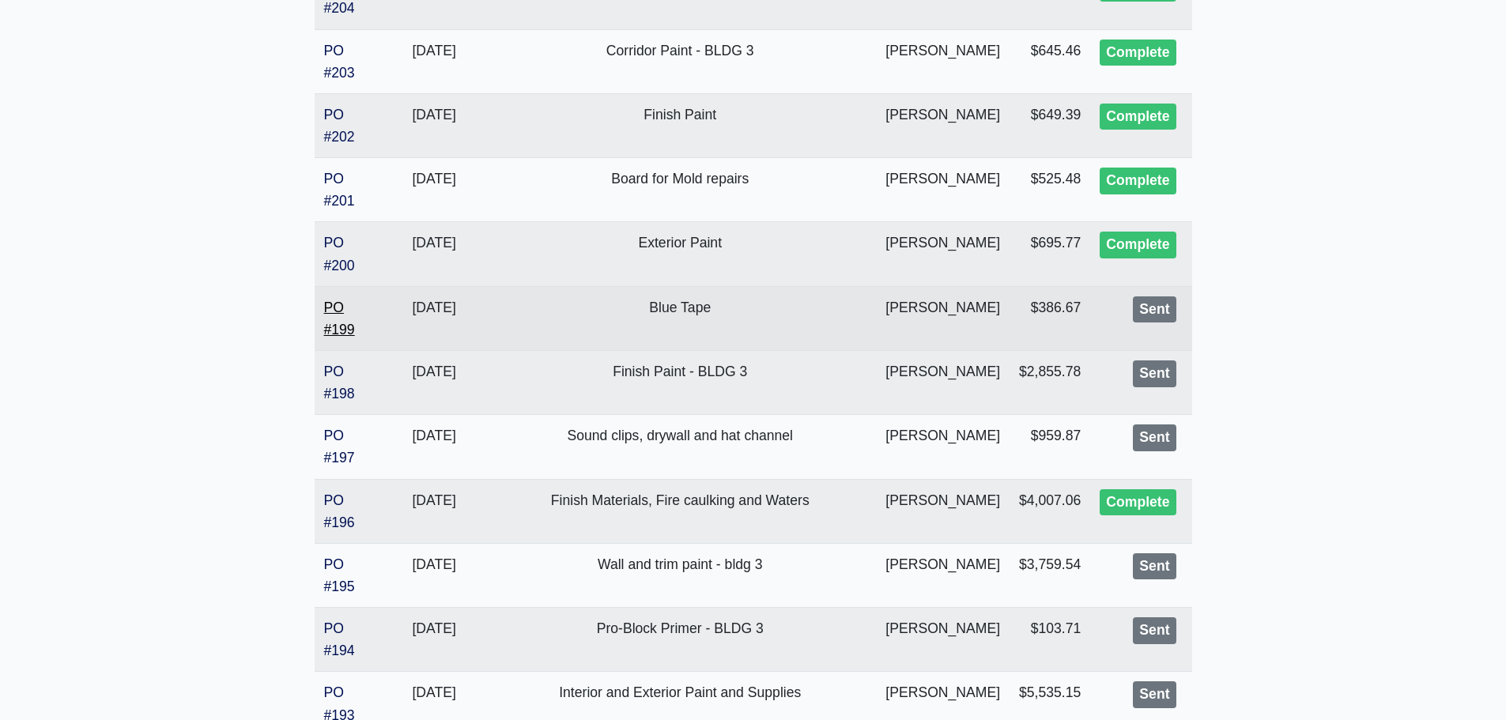
click at [340, 330] on link "PO #199" at bounding box center [339, 319] width 31 height 38
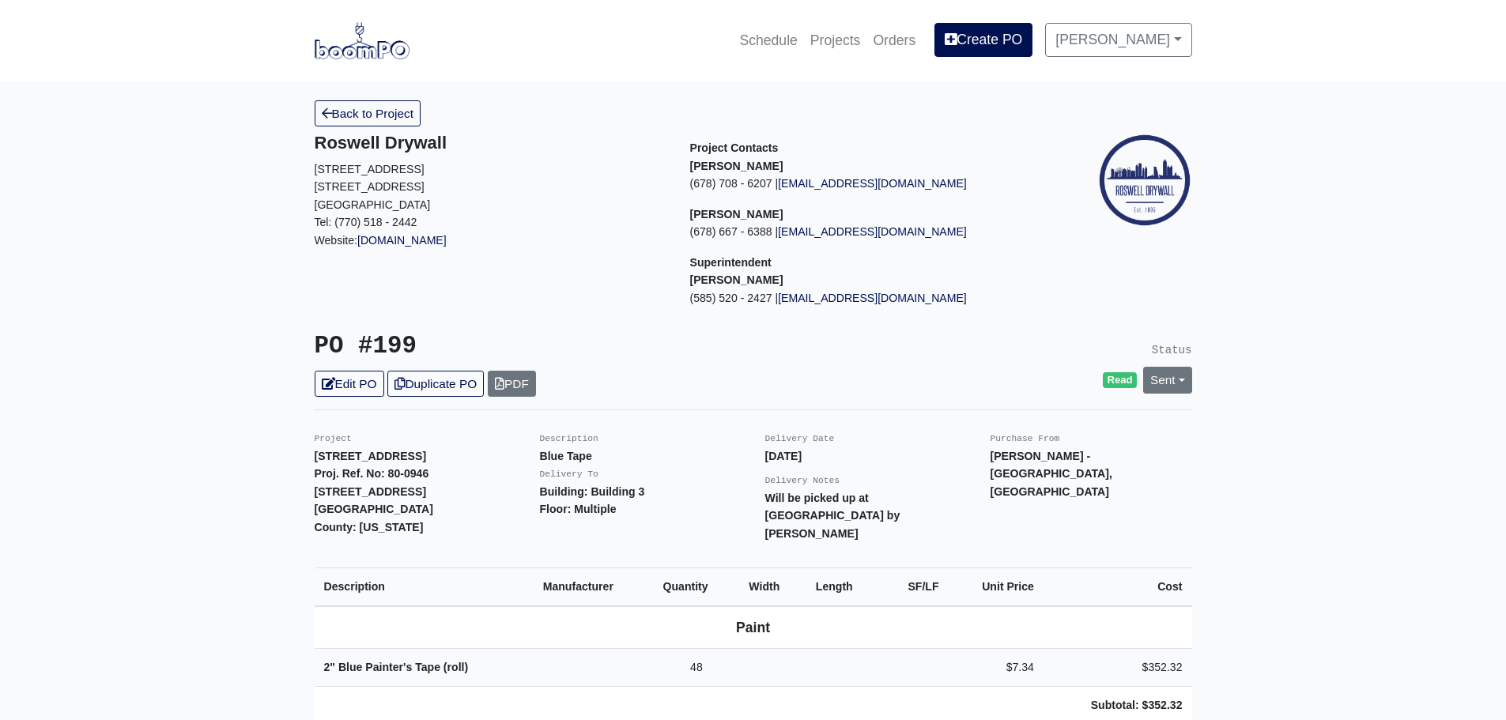
scroll to position [79, 0]
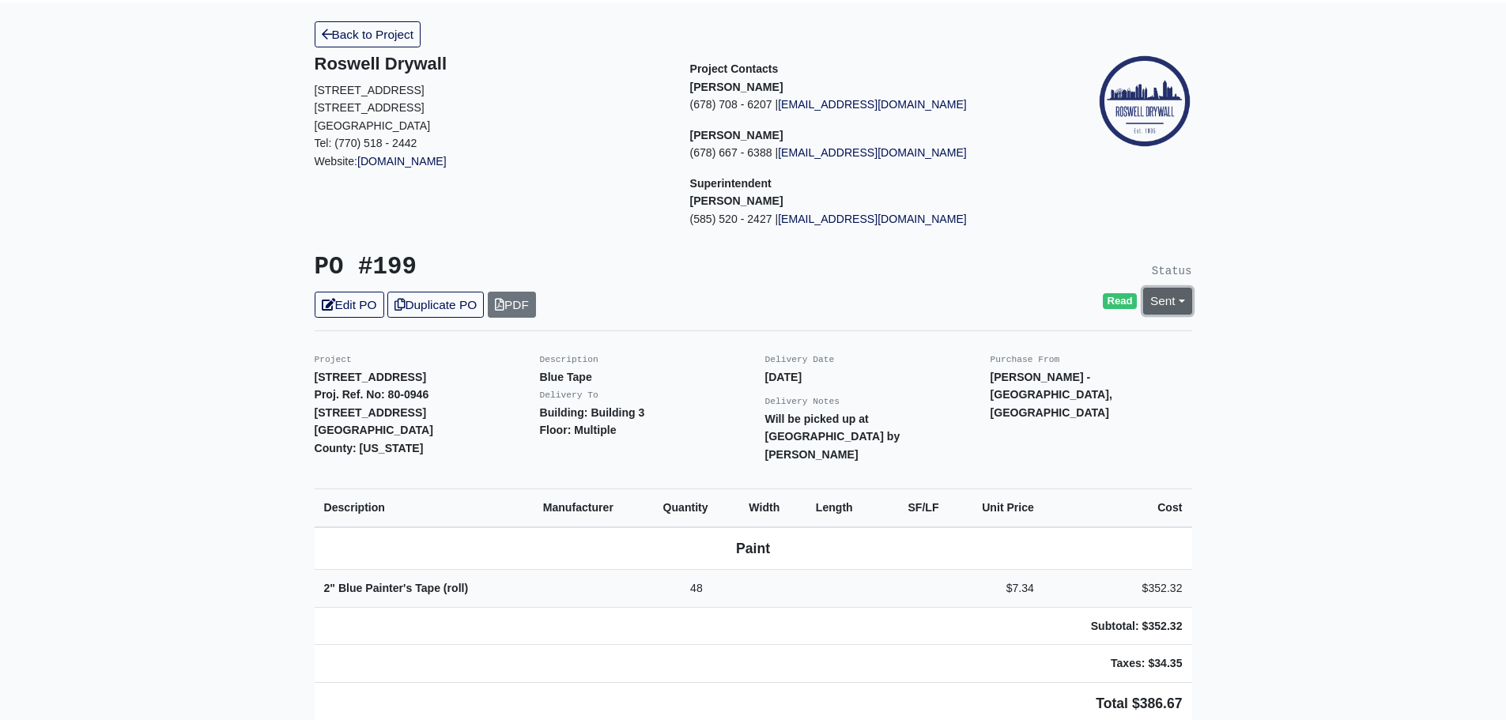
click at [1181, 301] on link "Sent" at bounding box center [1168, 301] width 49 height 26
click at [1014, 402] on div "Change Status to Issue Complete" at bounding box center [1076, 361] width 237 height 90
click at [1196, 302] on div "Sent Change Status to Issue Complete" at bounding box center [1168, 301] width 73 height 26
click at [1178, 304] on link "Sent" at bounding box center [1168, 301] width 49 height 26
click at [1048, 390] on link "Complete" at bounding box center [1077, 386] width 236 height 25
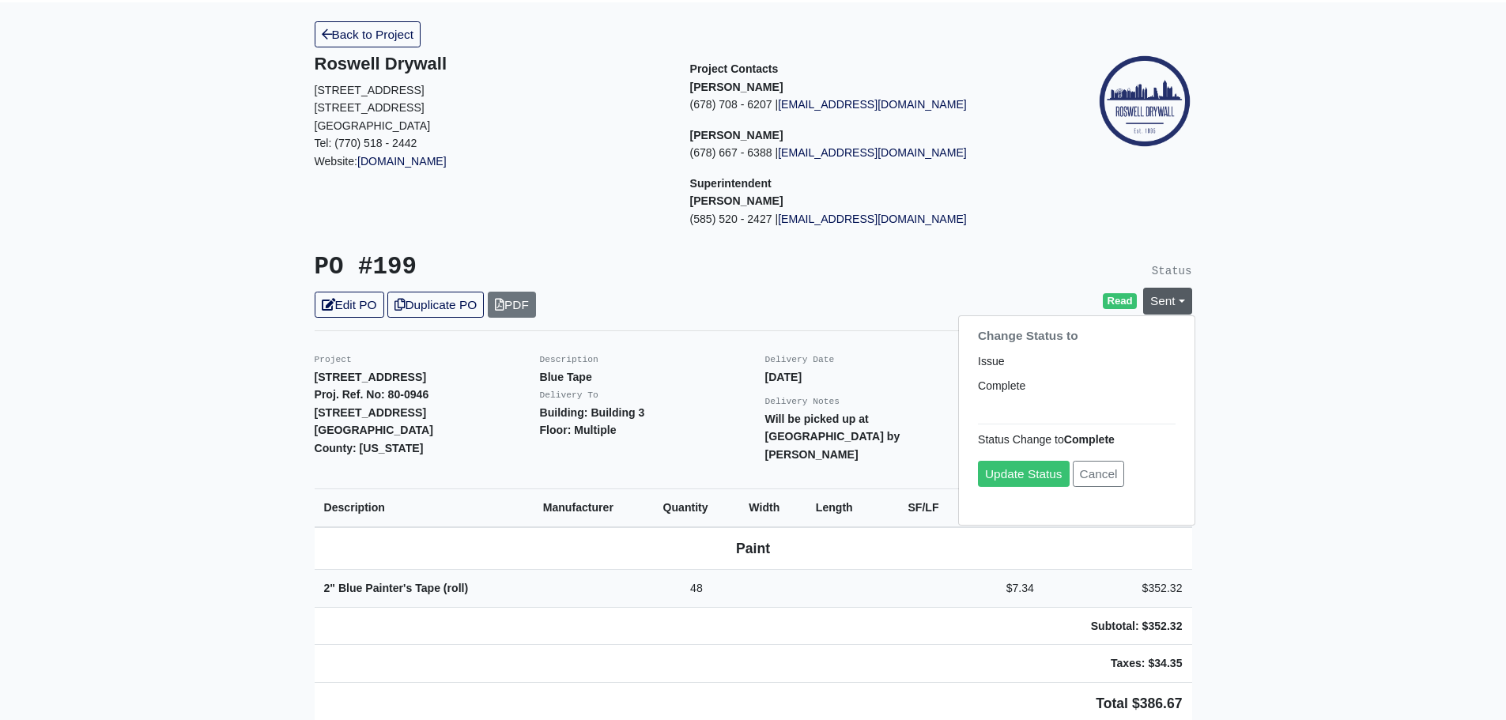
click at [1053, 490] on form "Status Change to Complete Update Status Cancel" at bounding box center [1077, 459] width 236 height 121
click at [1045, 477] on link "Update Status" at bounding box center [1024, 474] width 92 height 26
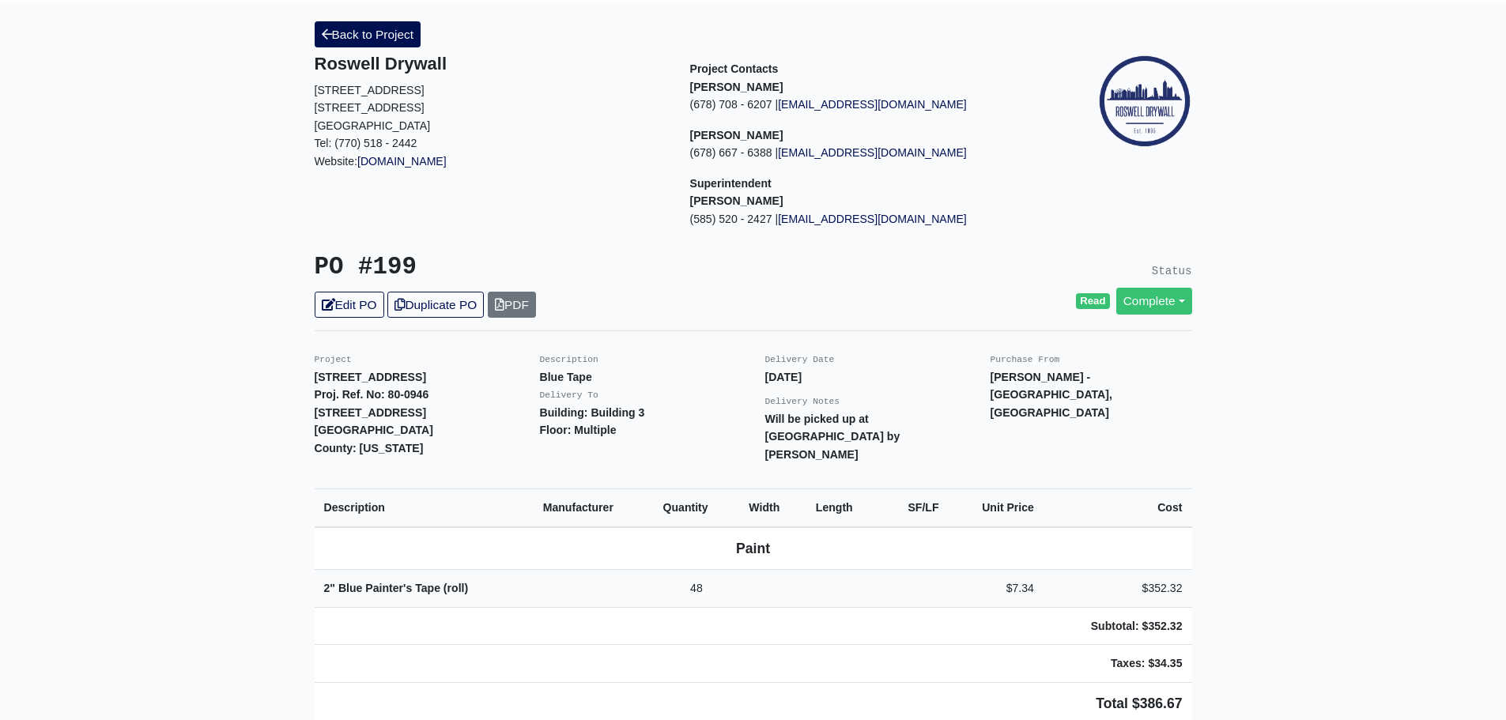
scroll to position [79, 0]
click at [347, 39] on link "Back to Project" at bounding box center [368, 34] width 107 height 26
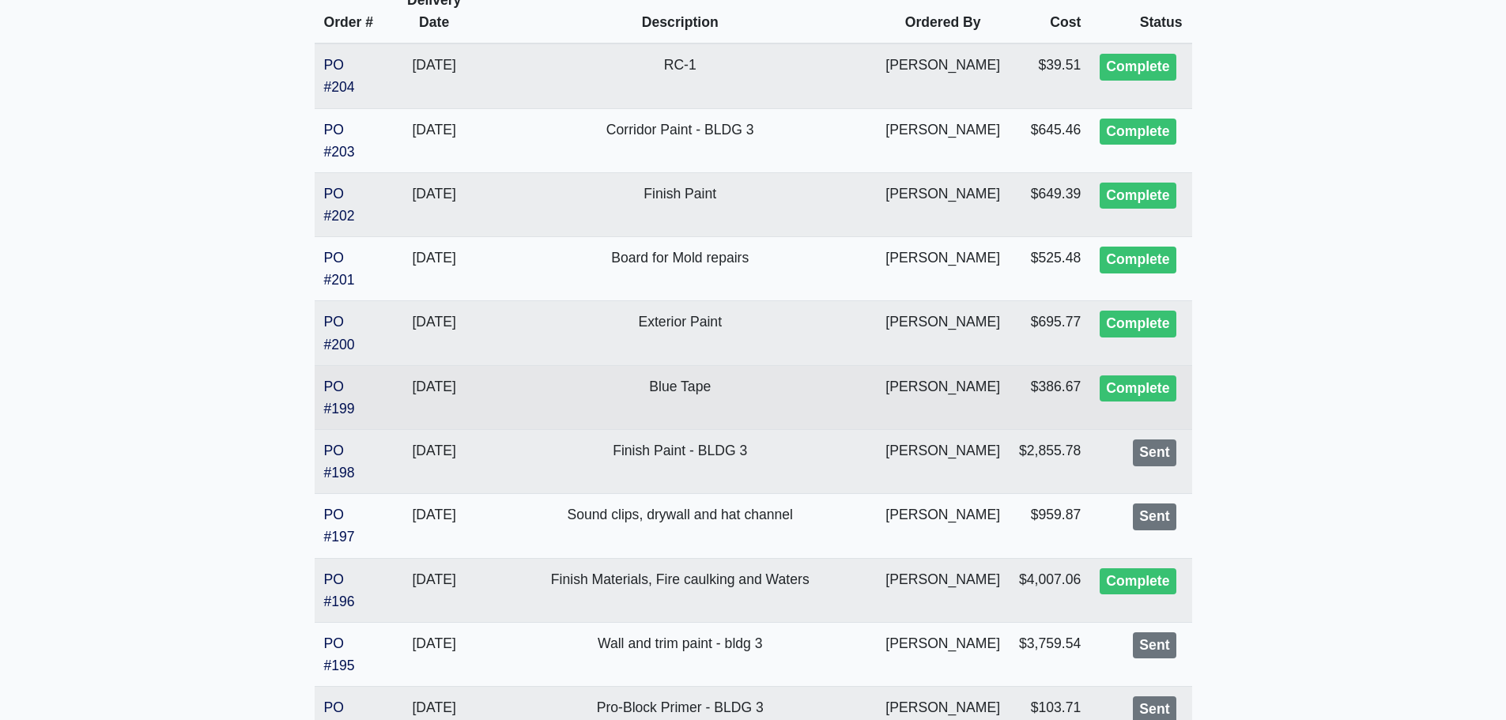
scroll to position [554, 0]
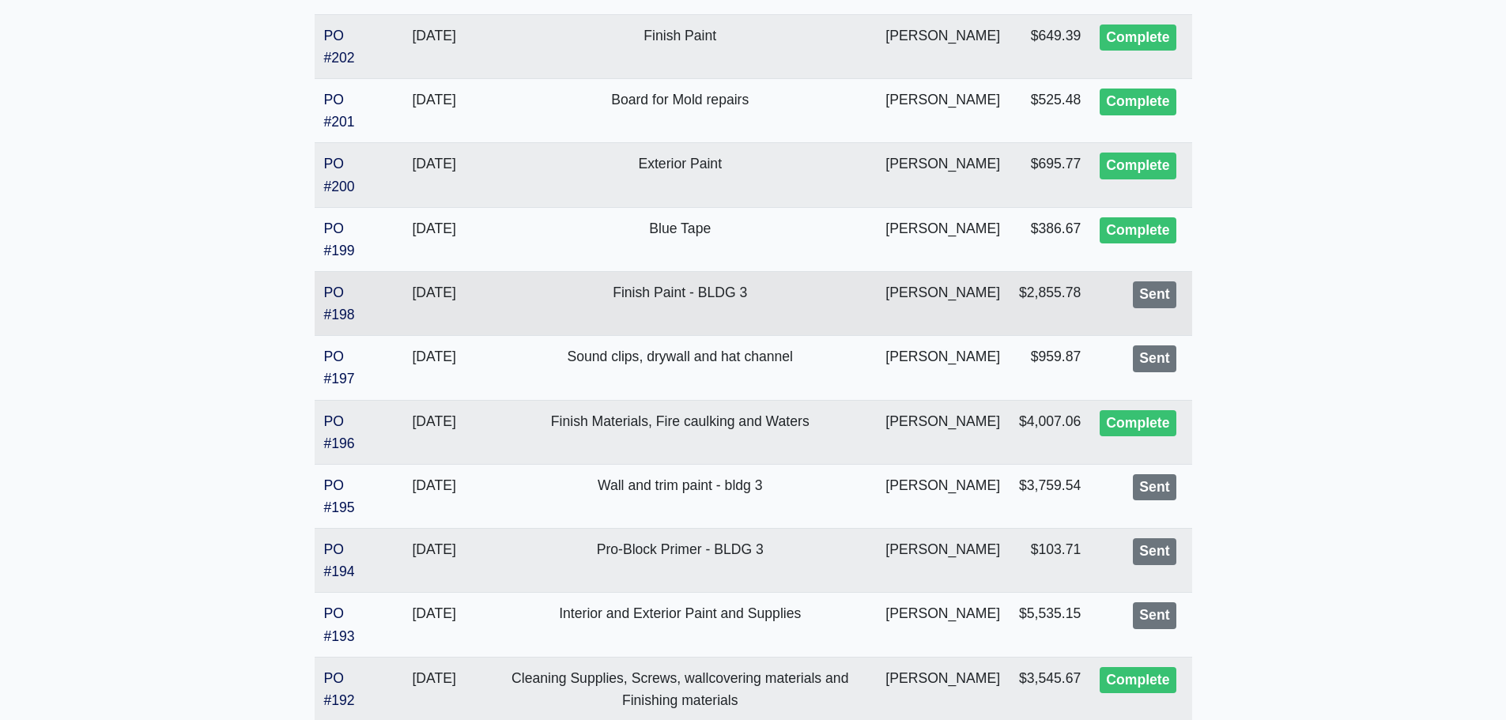
click at [330, 325] on td "PO #198" at bounding box center [350, 304] width 70 height 64
click at [331, 314] on link "PO #198" at bounding box center [339, 304] width 31 height 38
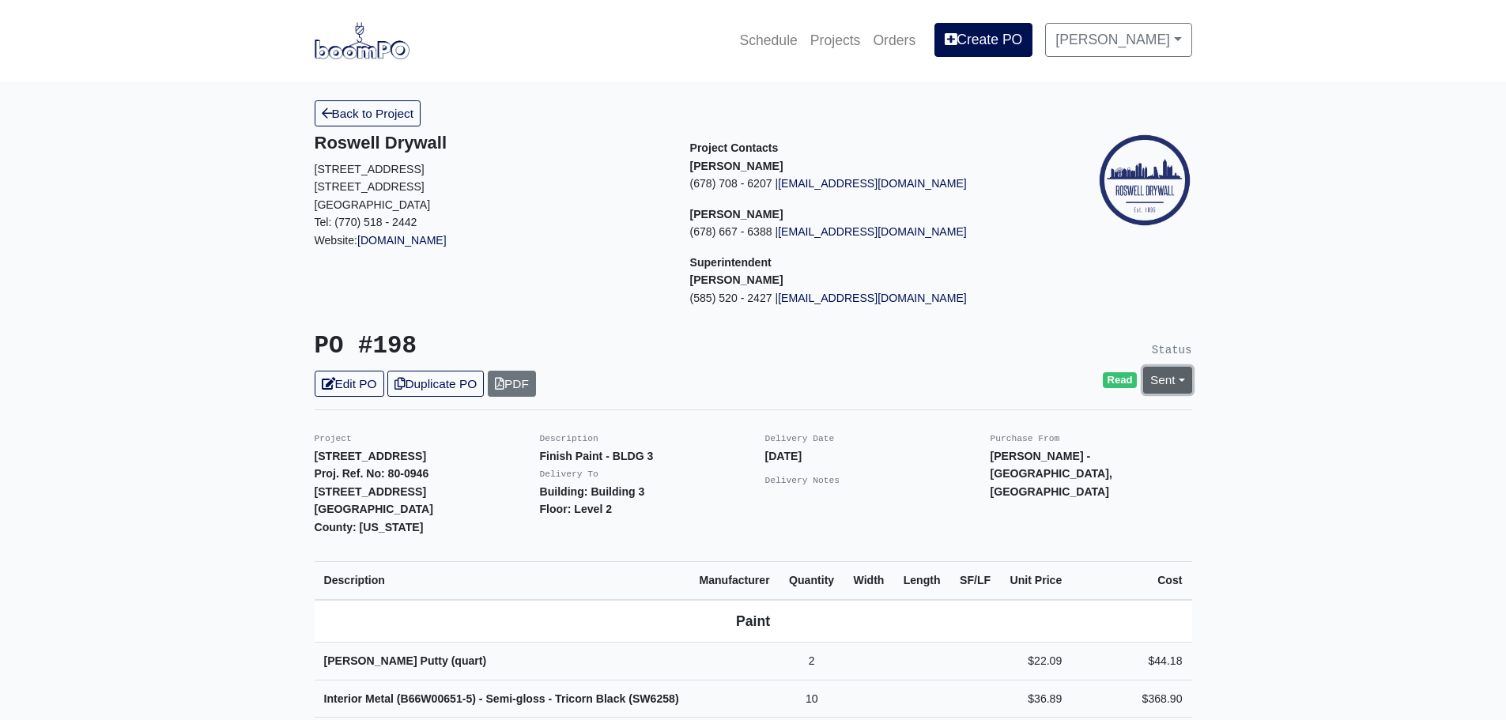
click at [1177, 379] on link "Sent" at bounding box center [1168, 380] width 49 height 26
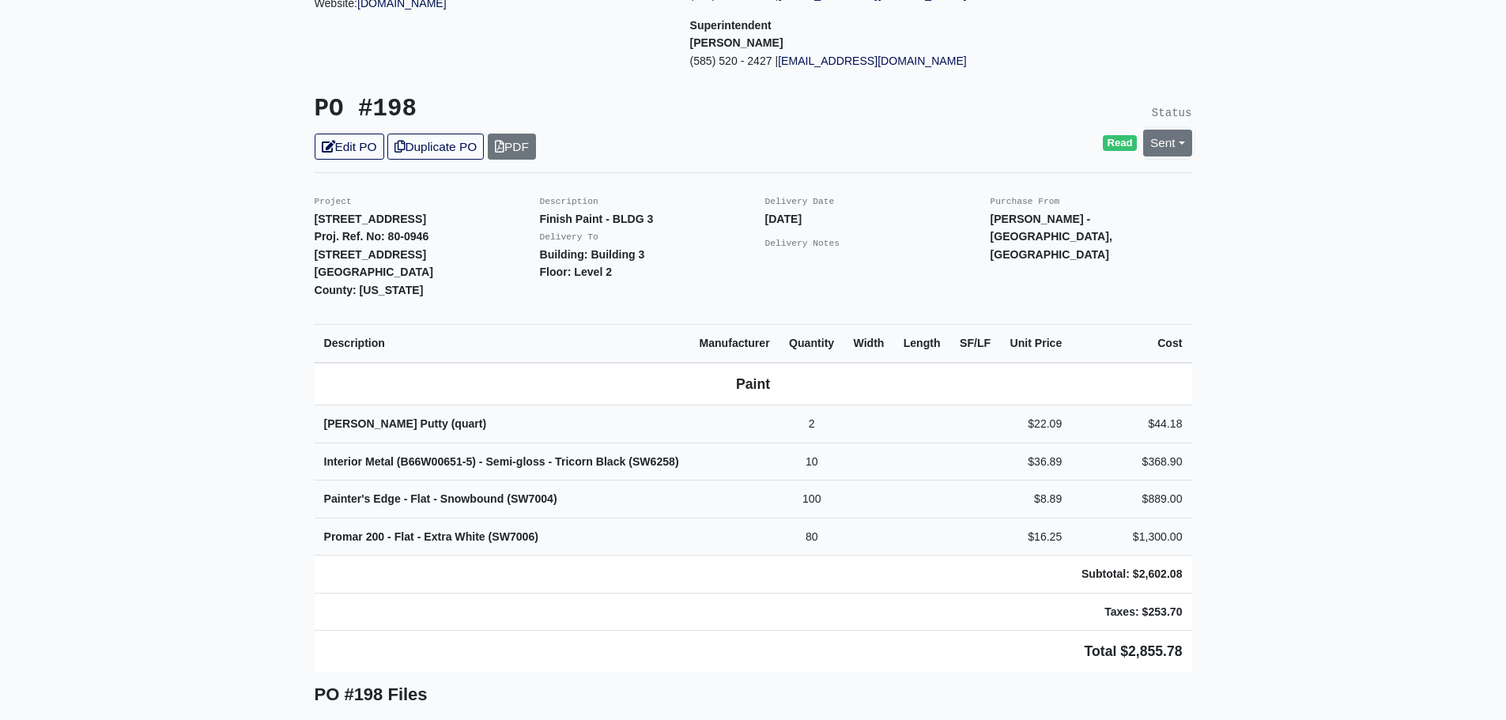
scroll to position [316, 0]
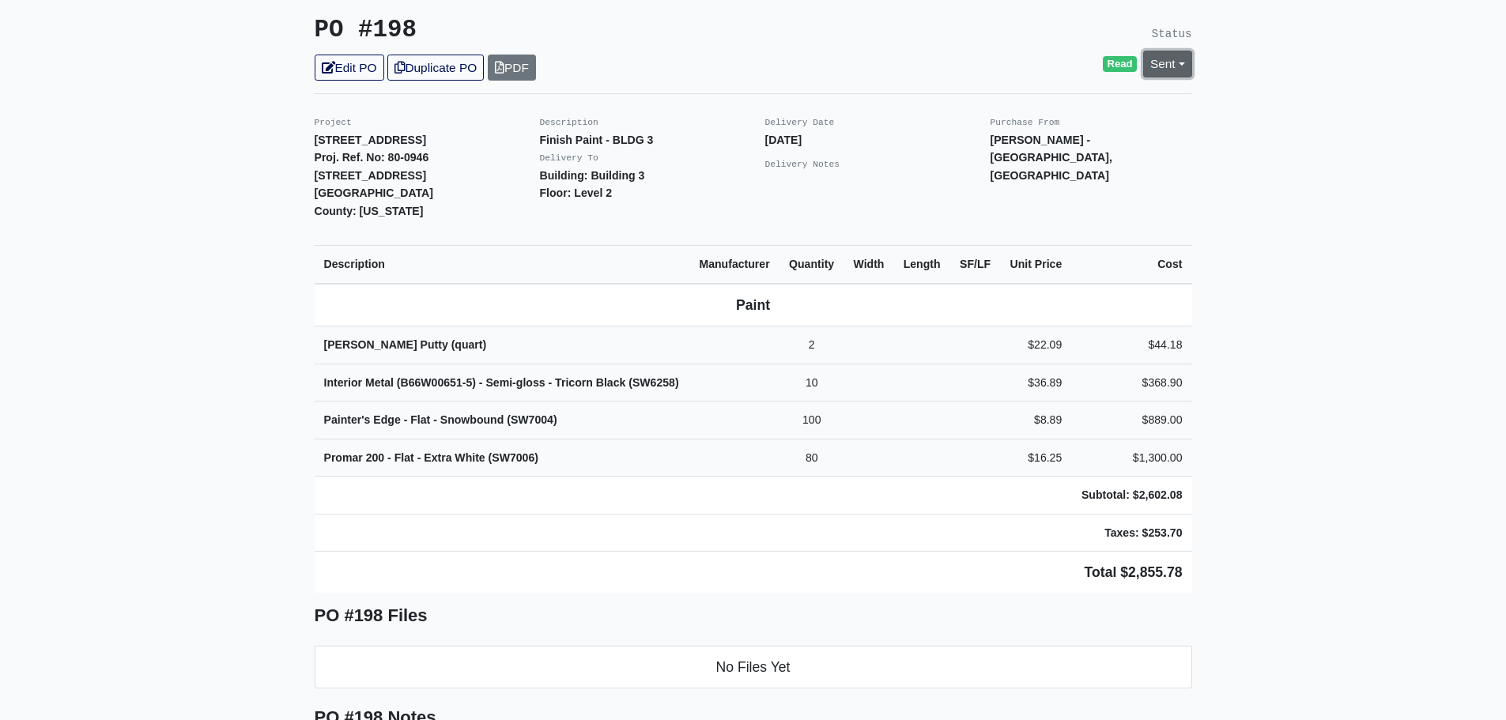
click at [1158, 64] on link "Sent" at bounding box center [1168, 64] width 49 height 26
click at [1002, 148] on link "Complete" at bounding box center [1077, 149] width 236 height 25
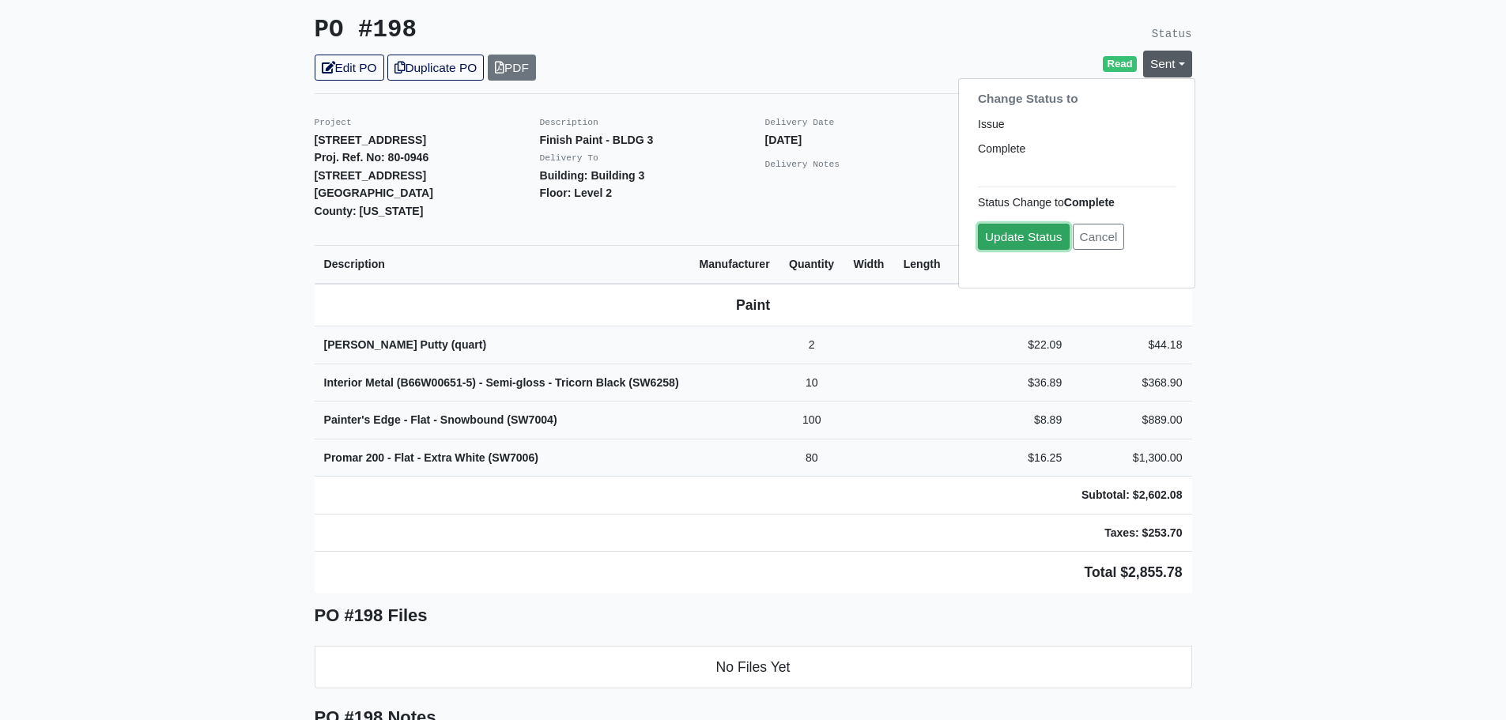
click at [998, 235] on link "Update Status" at bounding box center [1024, 237] width 92 height 26
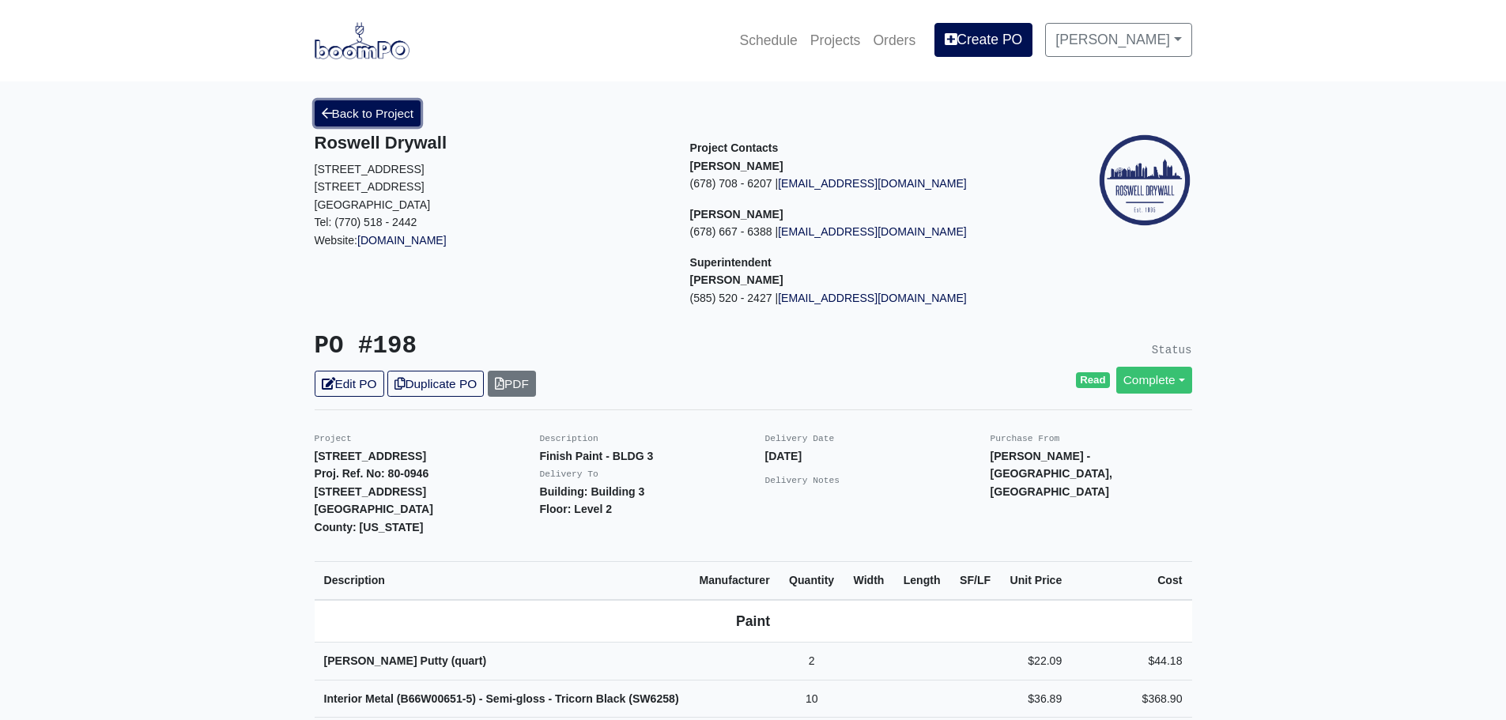
click at [338, 106] on link "Back to Project" at bounding box center [368, 113] width 107 height 26
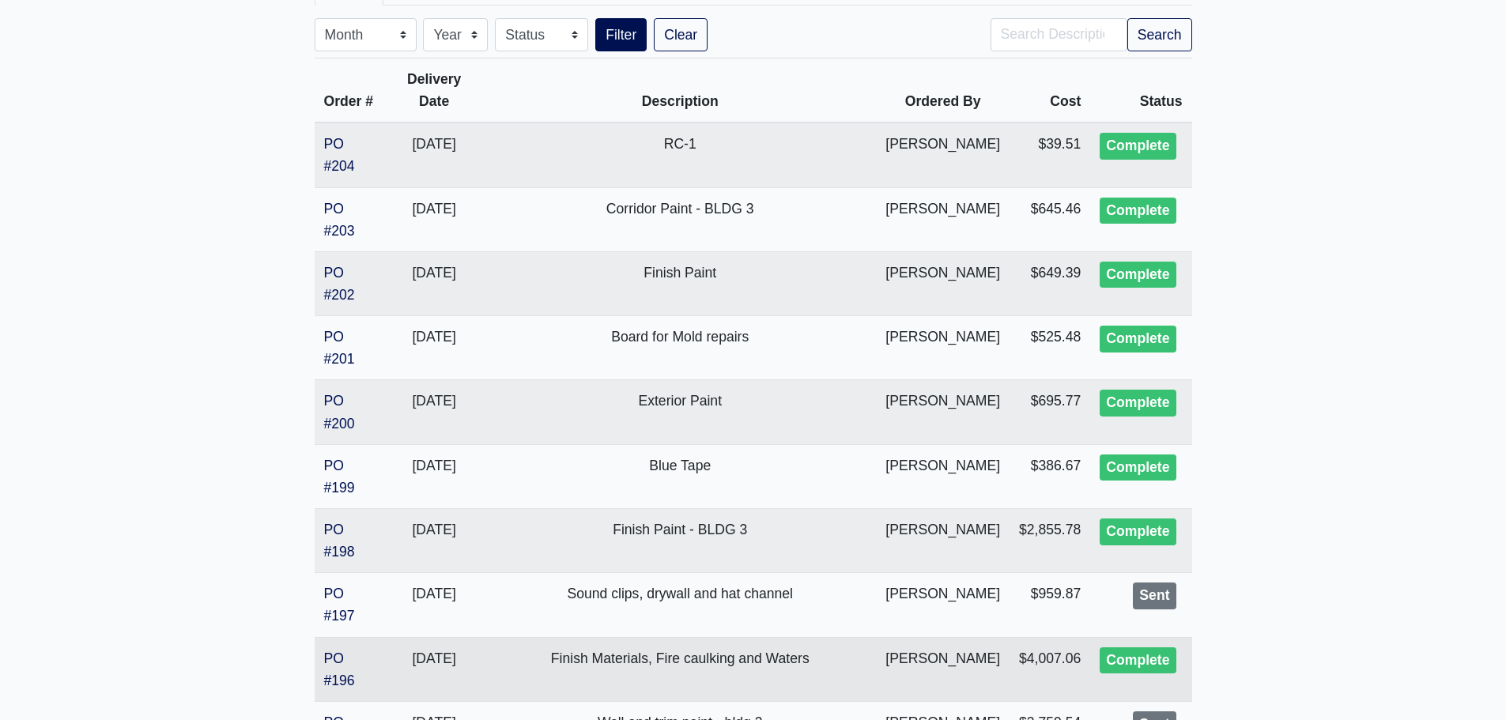
scroll to position [395, 0]
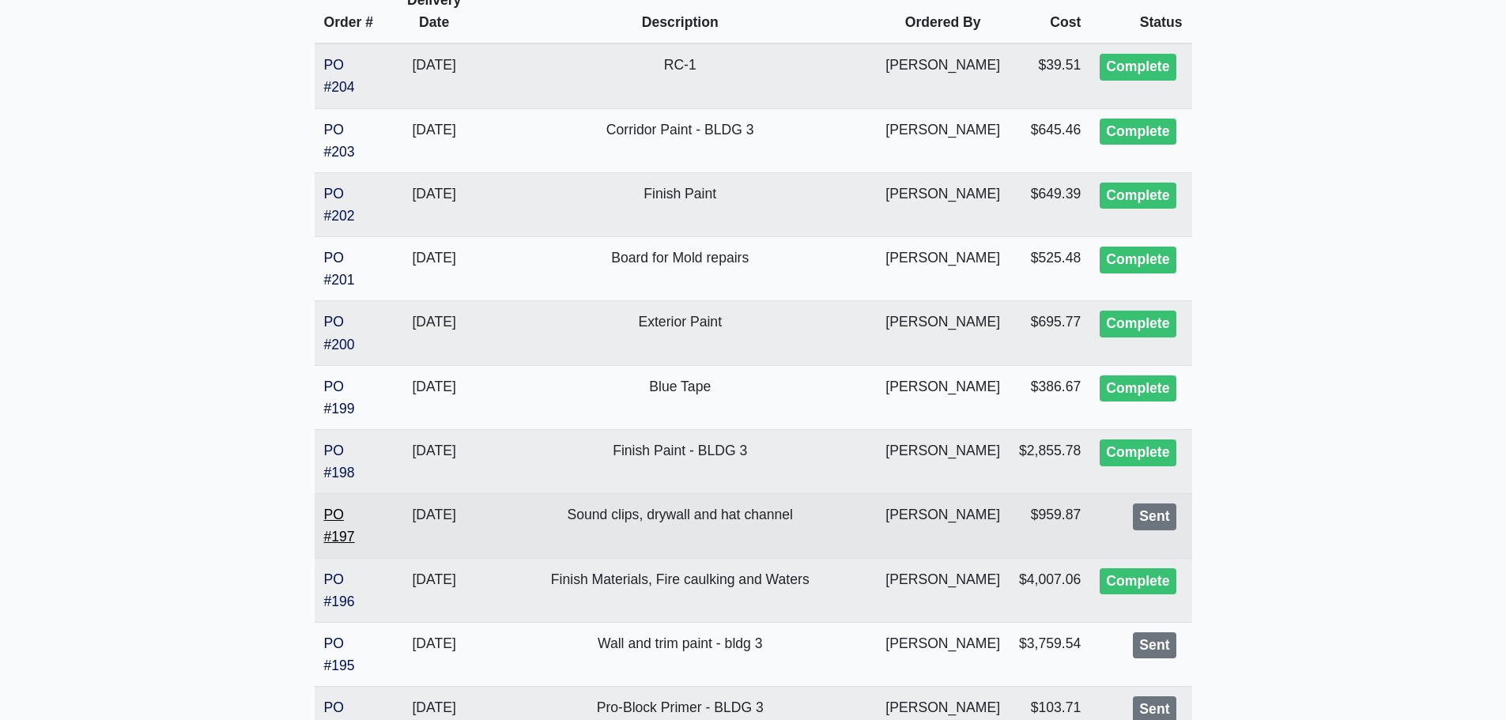
click at [342, 542] on link "PO #197" at bounding box center [339, 526] width 31 height 38
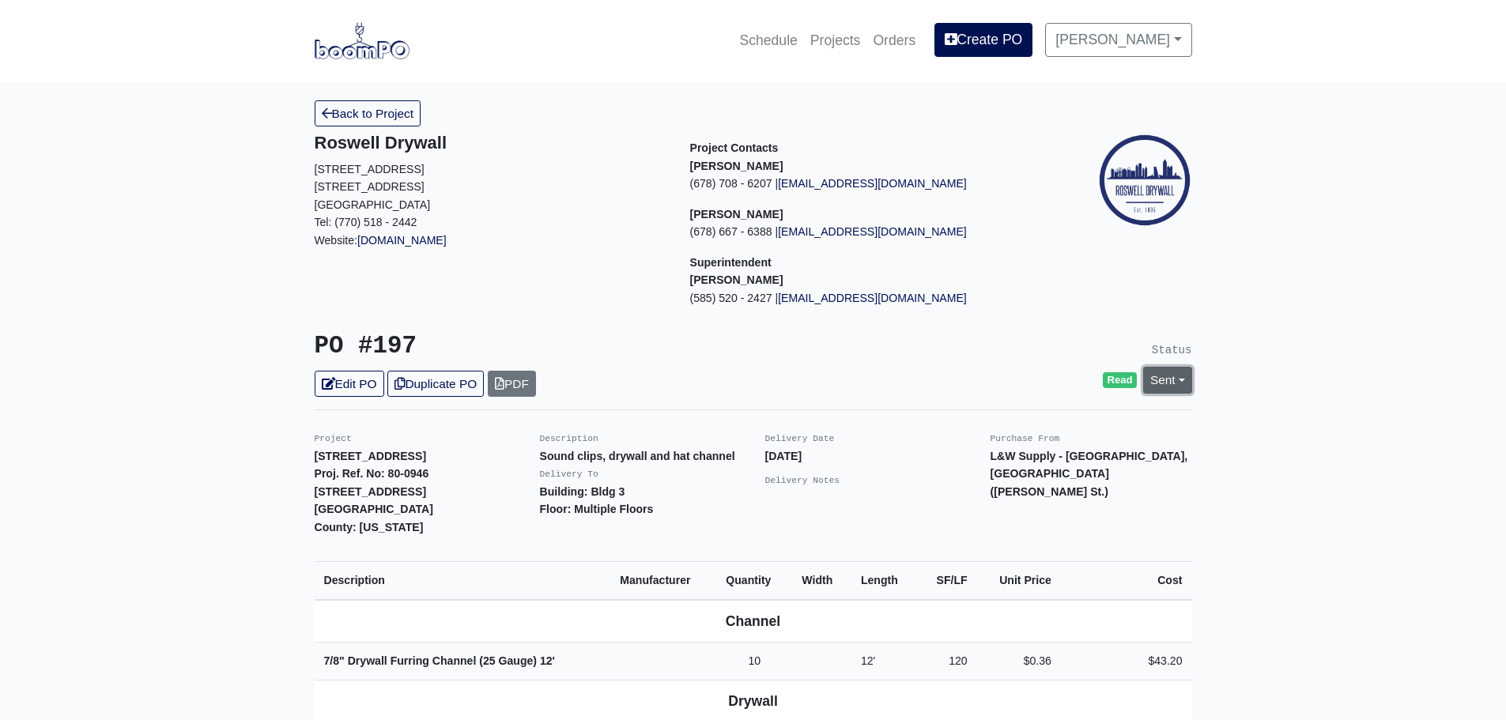
click at [1166, 383] on link "Sent" at bounding box center [1168, 380] width 49 height 26
click at [1045, 466] on link "Complete" at bounding box center [1077, 465] width 236 height 25
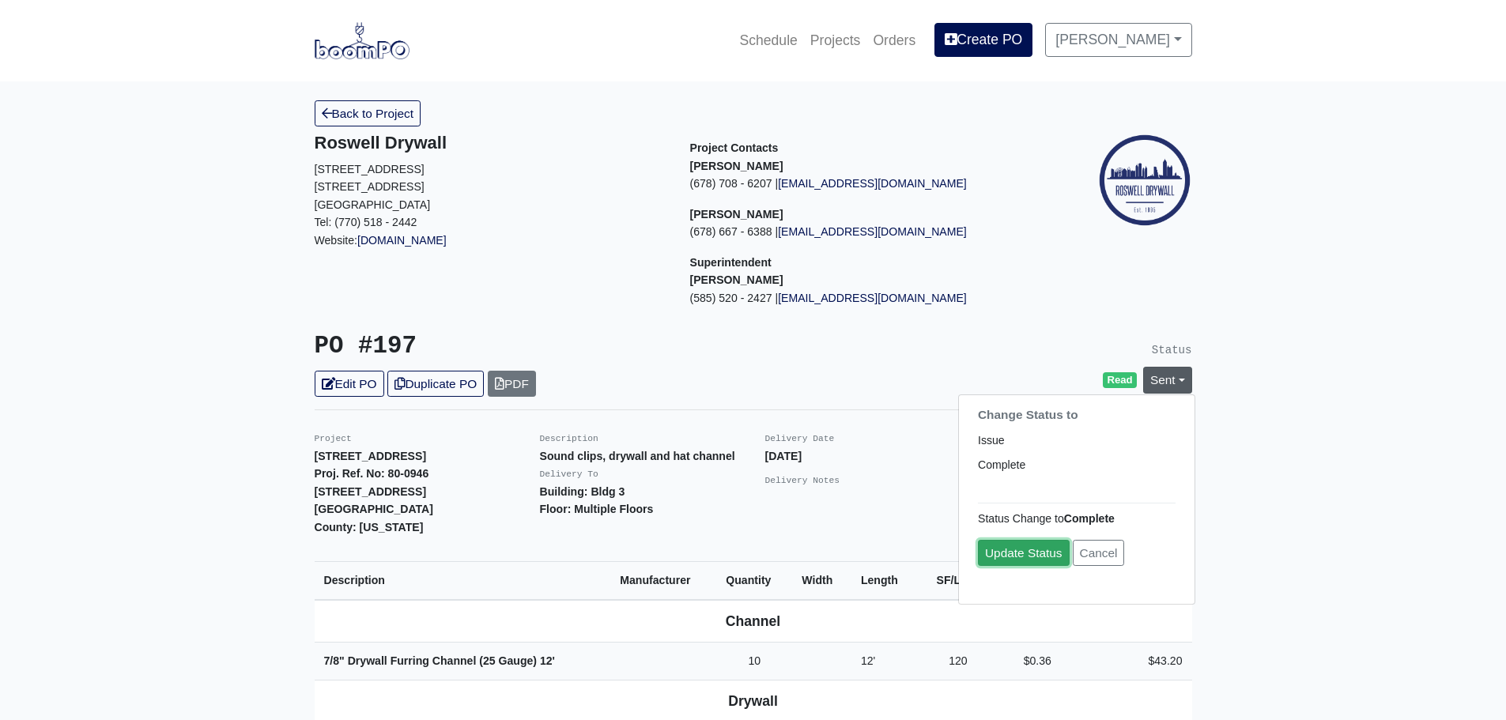
click at [1012, 555] on link "Update Status" at bounding box center [1024, 553] width 92 height 26
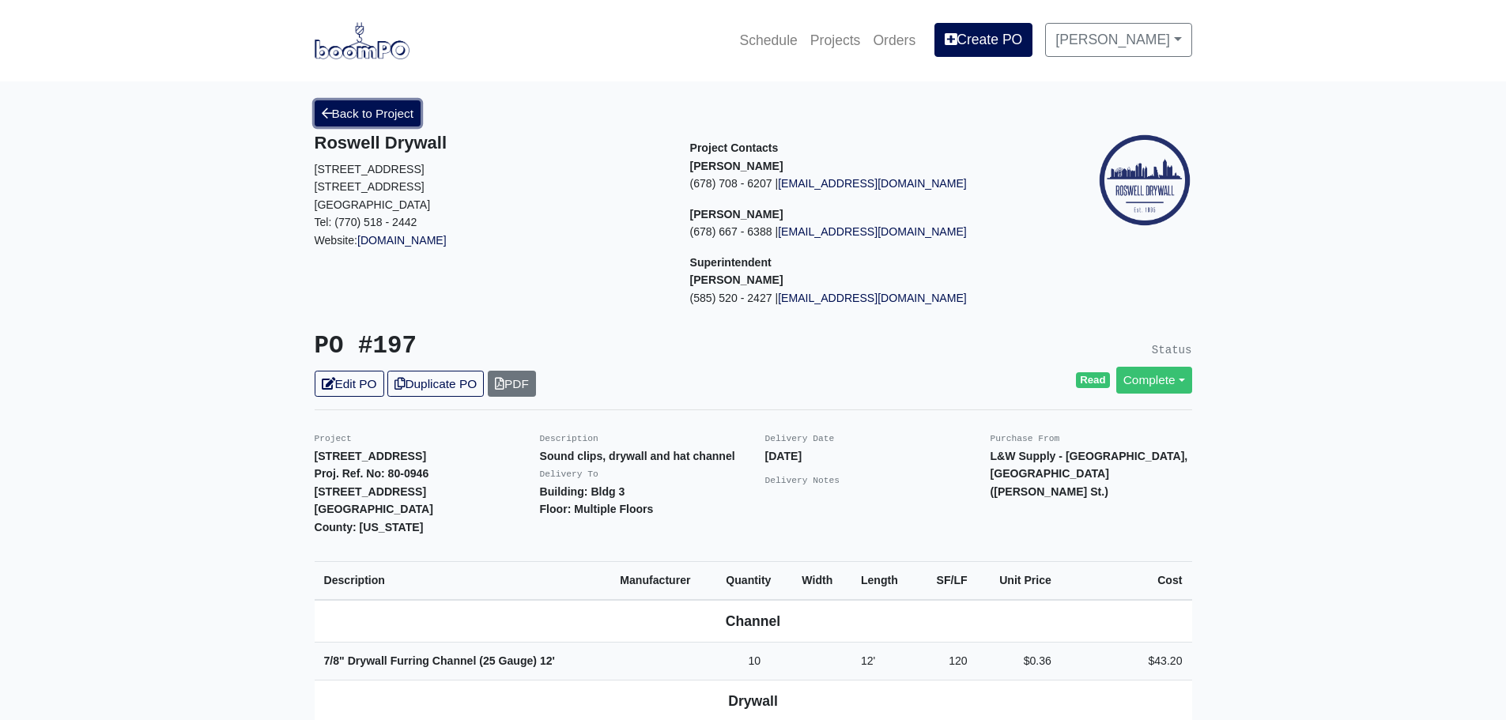
click at [385, 122] on link "Back to Project" at bounding box center [368, 113] width 107 height 26
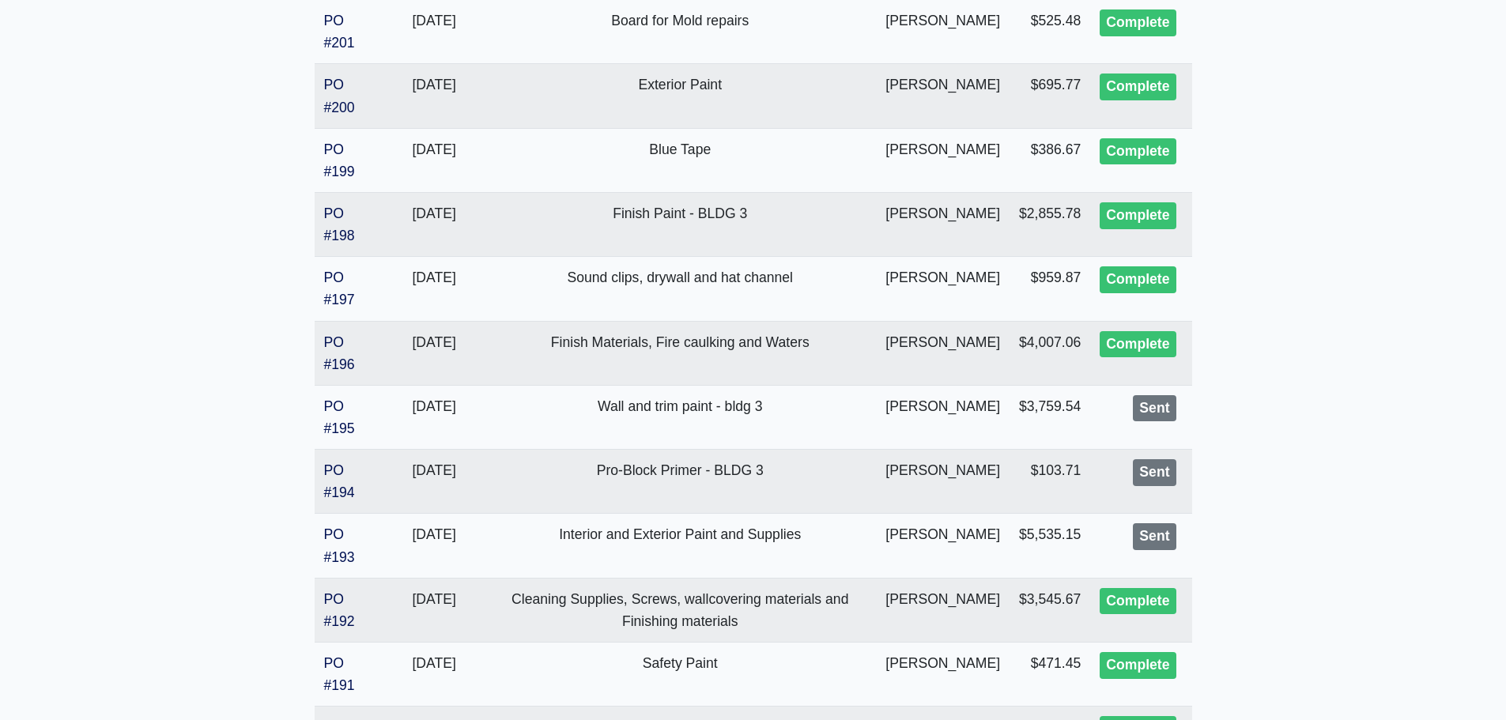
scroll to position [712, 0]
